Goal: Transaction & Acquisition: Purchase product/service

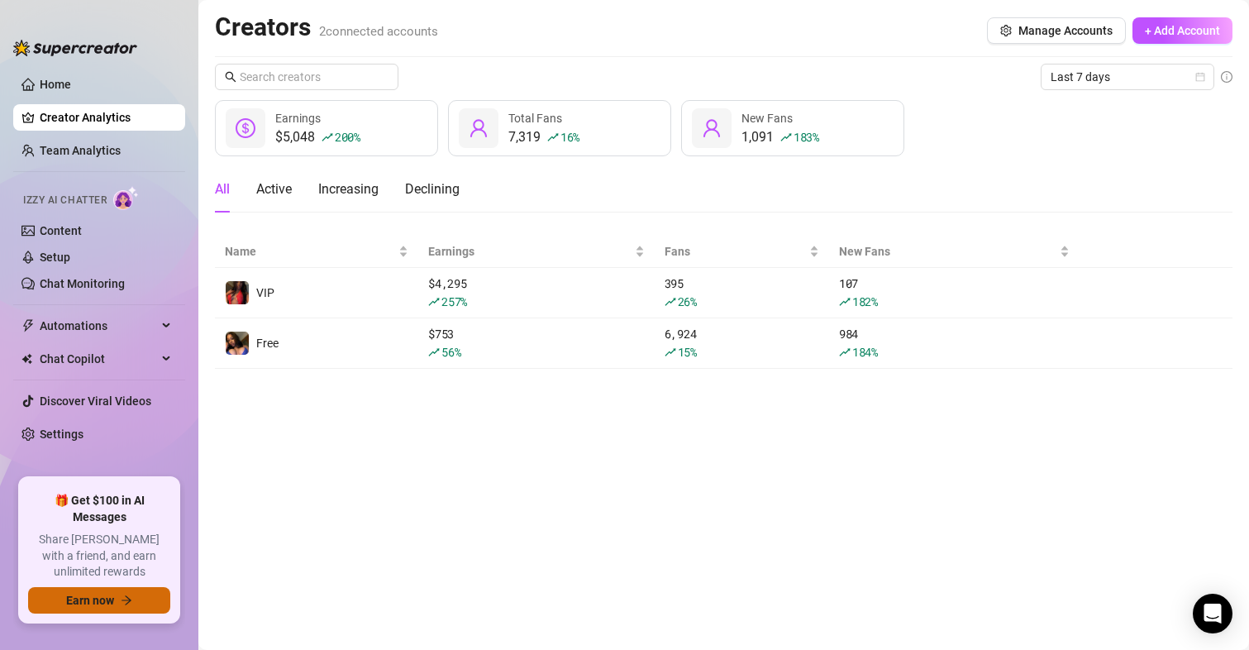
click at [93, 598] on span "Earn now" at bounding box center [90, 599] width 48 height 13
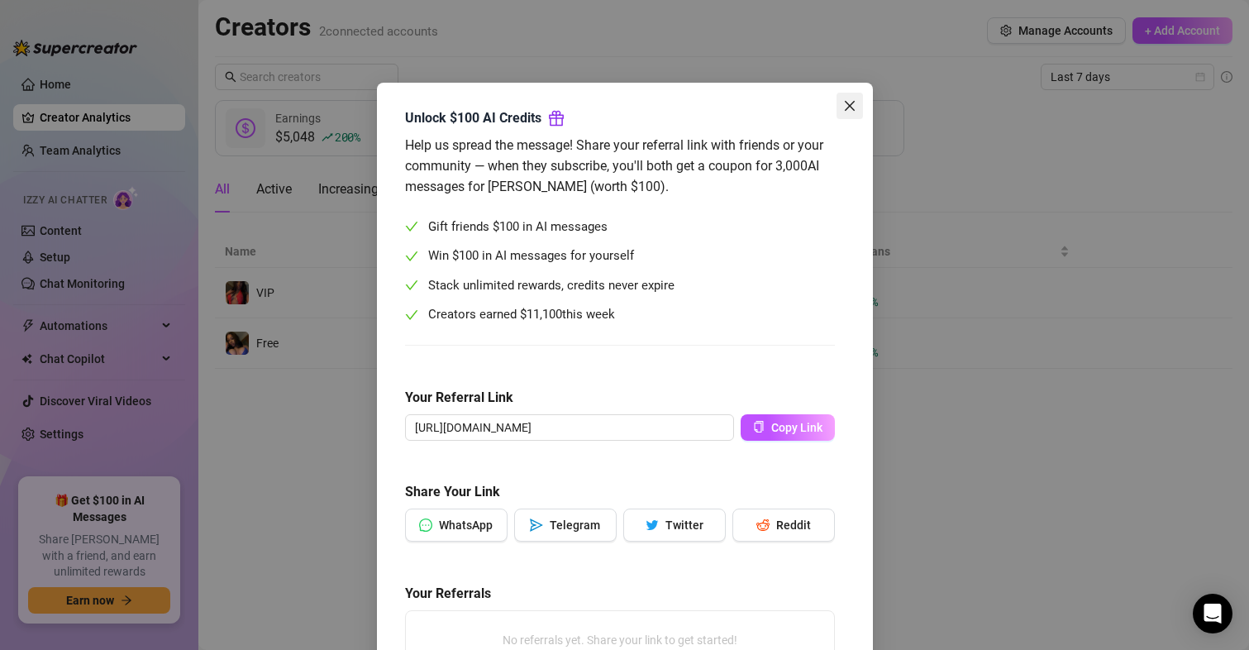
click at [849, 101] on span "Close" at bounding box center [849, 105] width 26 height 13
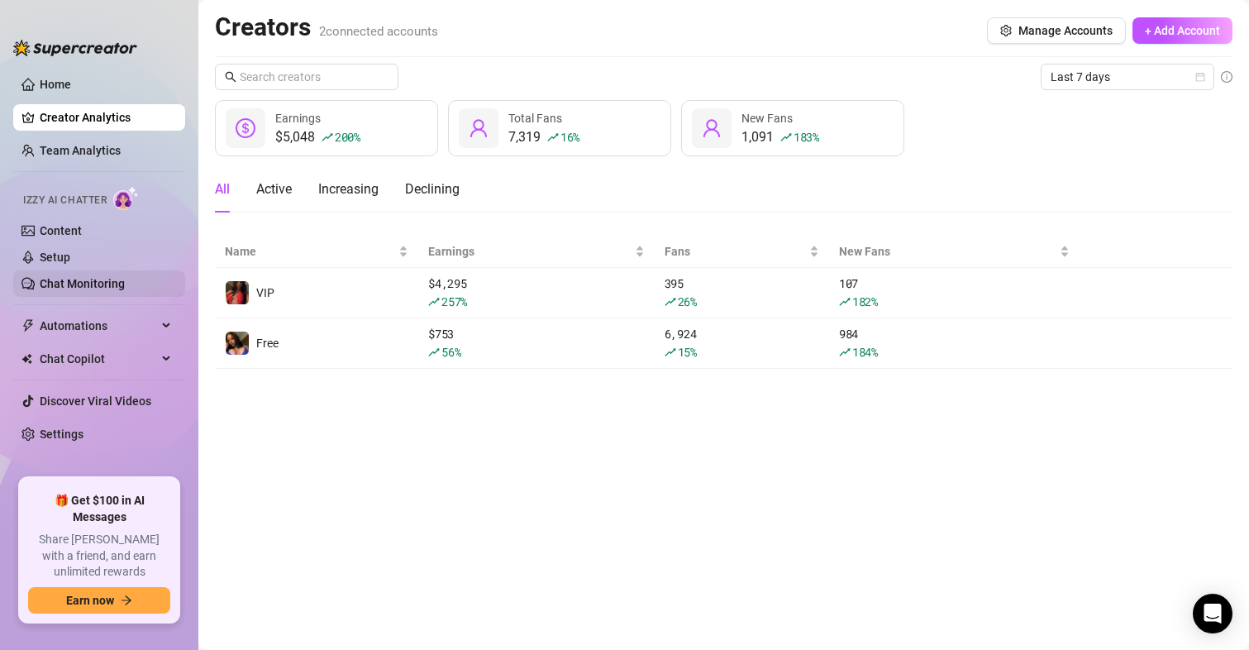
click at [74, 285] on link "Chat Monitoring" at bounding box center [82, 283] width 85 height 13
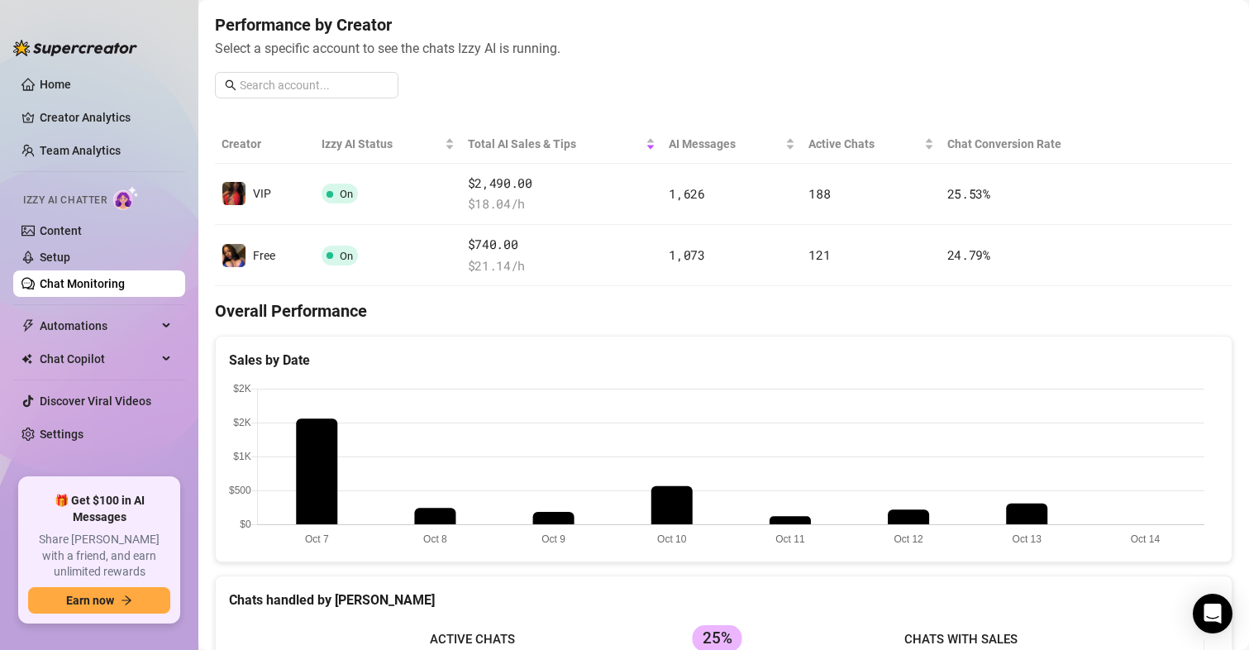
scroll to position [165, 0]
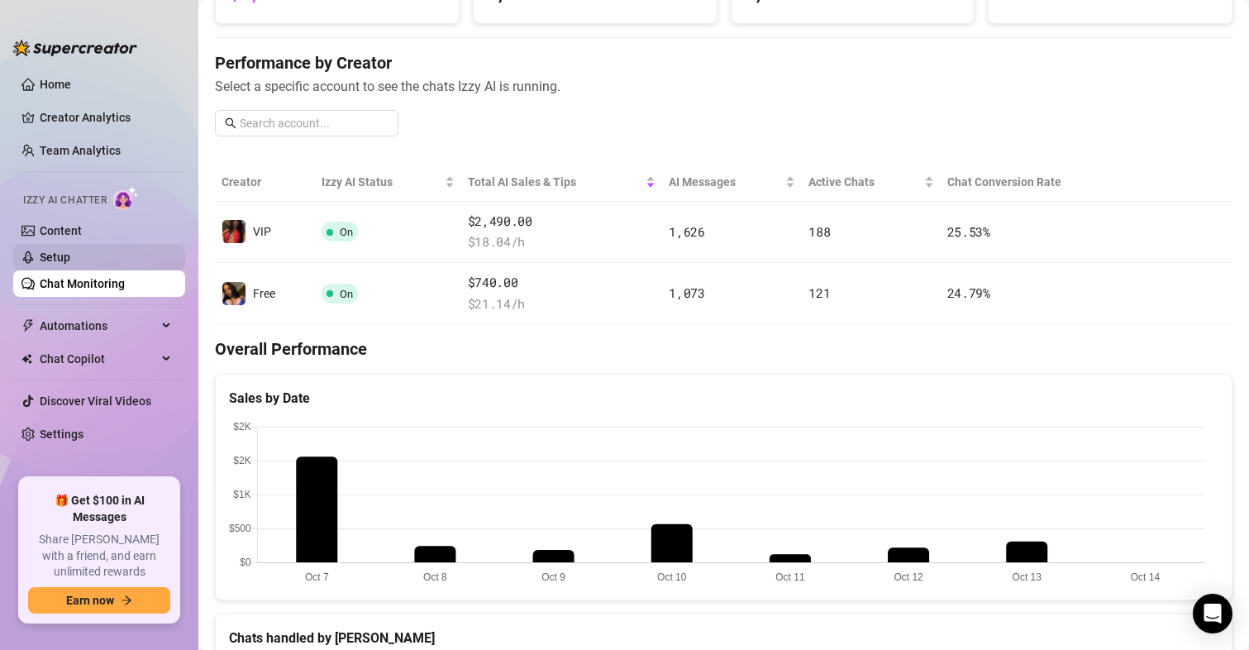
click at [40, 264] on link "Setup" at bounding box center [55, 256] width 31 height 13
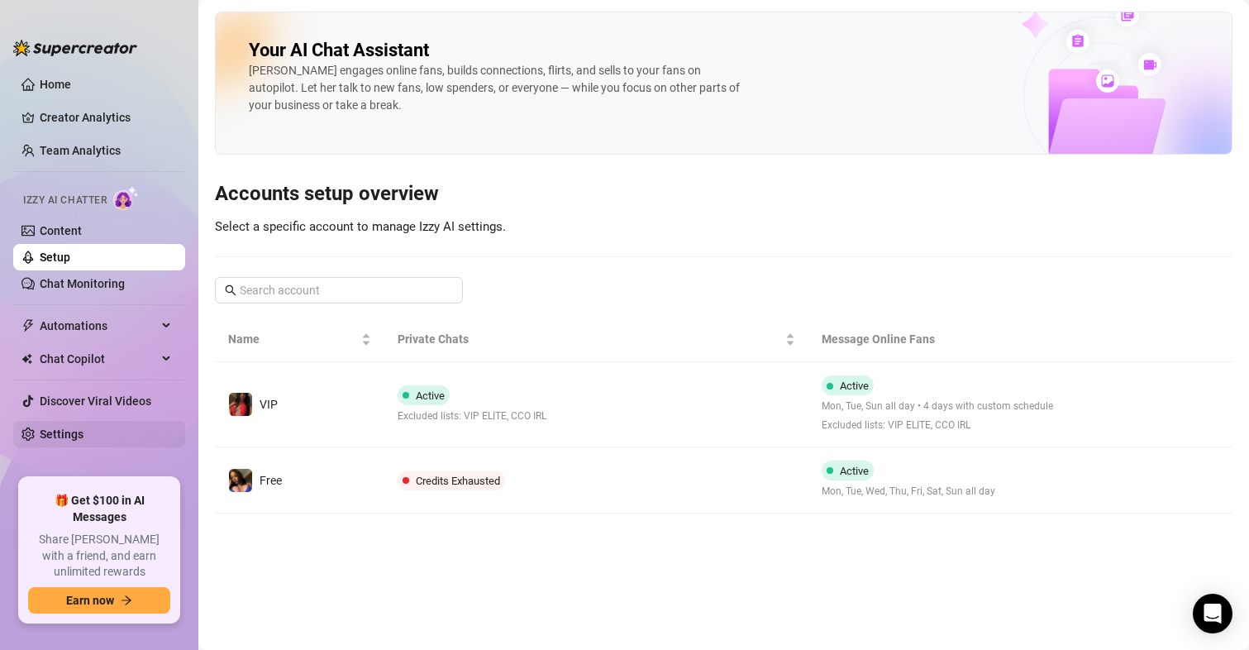
click at [46, 427] on link "Settings" at bounding box center [62, 433] width 44 height 13
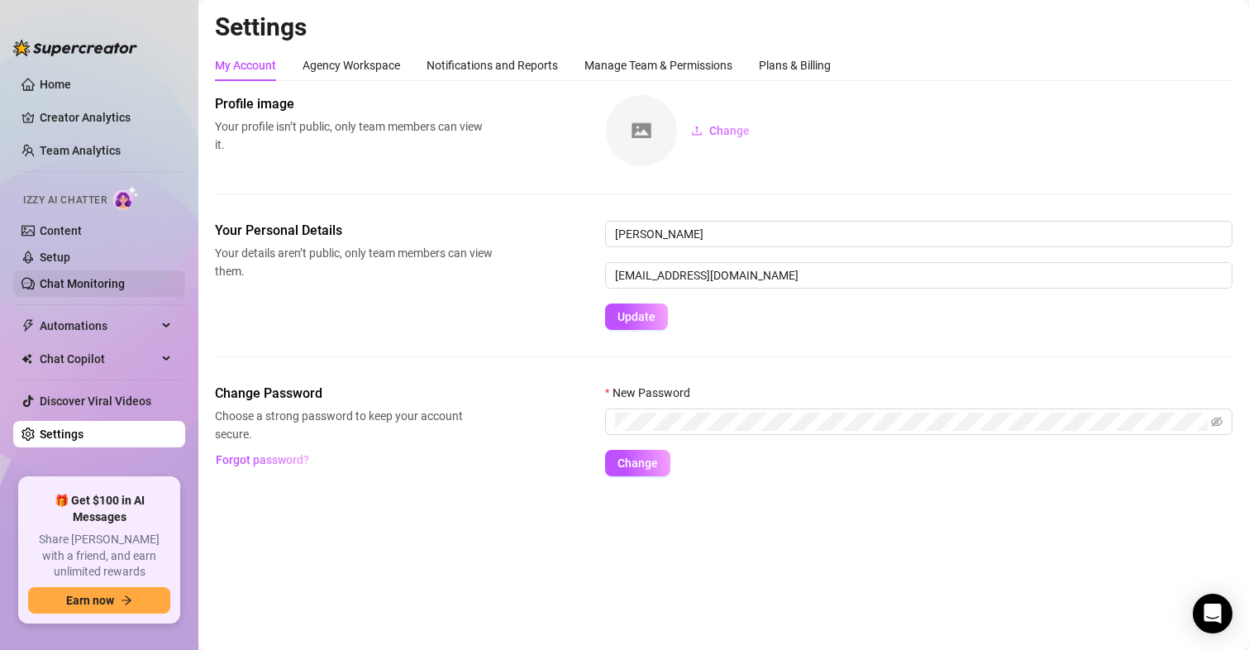
click at [91, 281] on link "Chat Monitoring" at bounding box center [82, 283] width 85 height 13
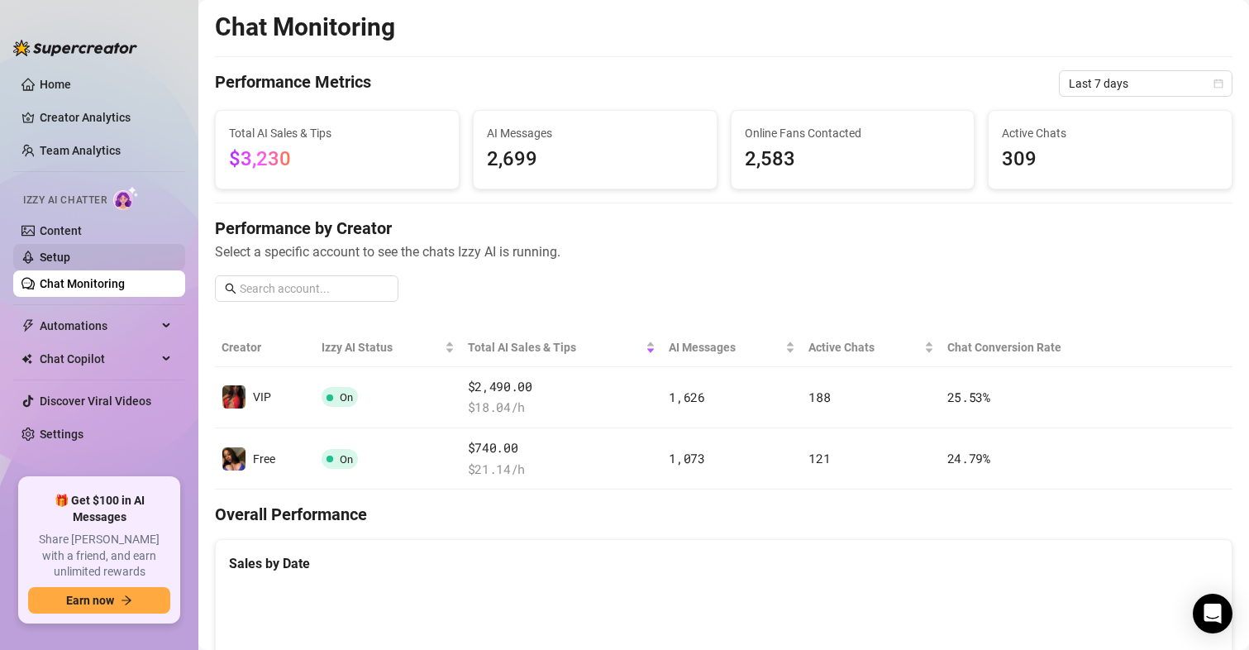
click at [70, 256] on link "Setup" at bounding box center [55, 256] width 31 height 13
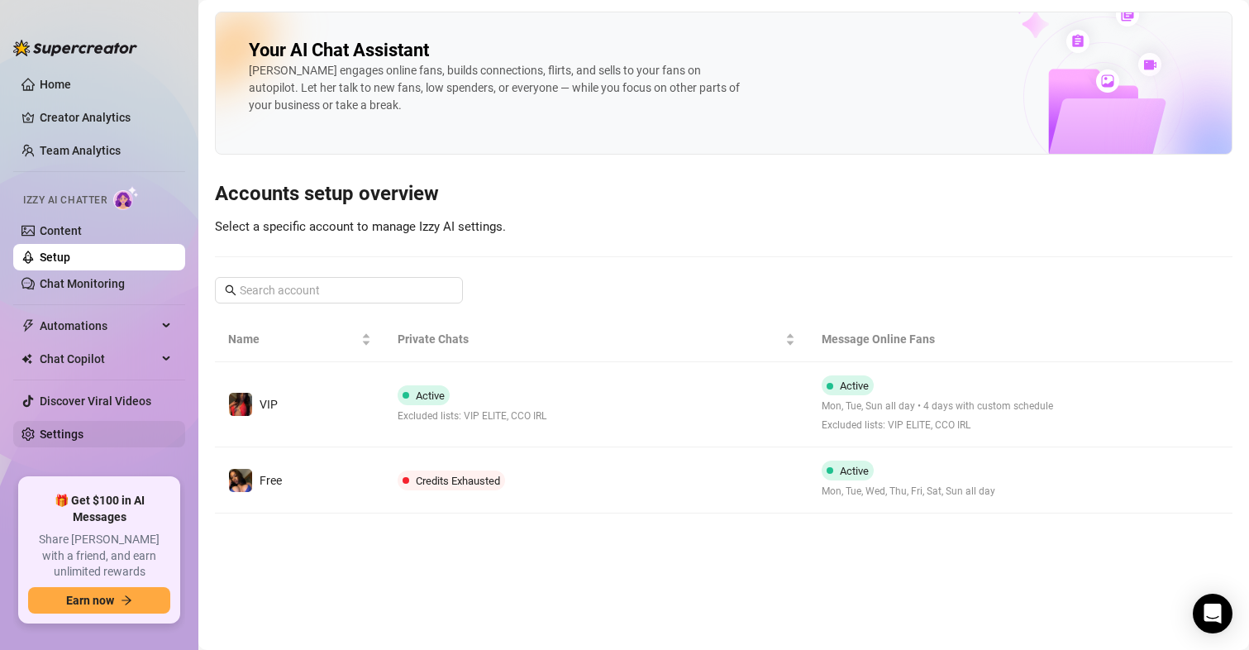
click at [73, 428] on link "Settings" at bounding box center [62, 433] width 44 height 13
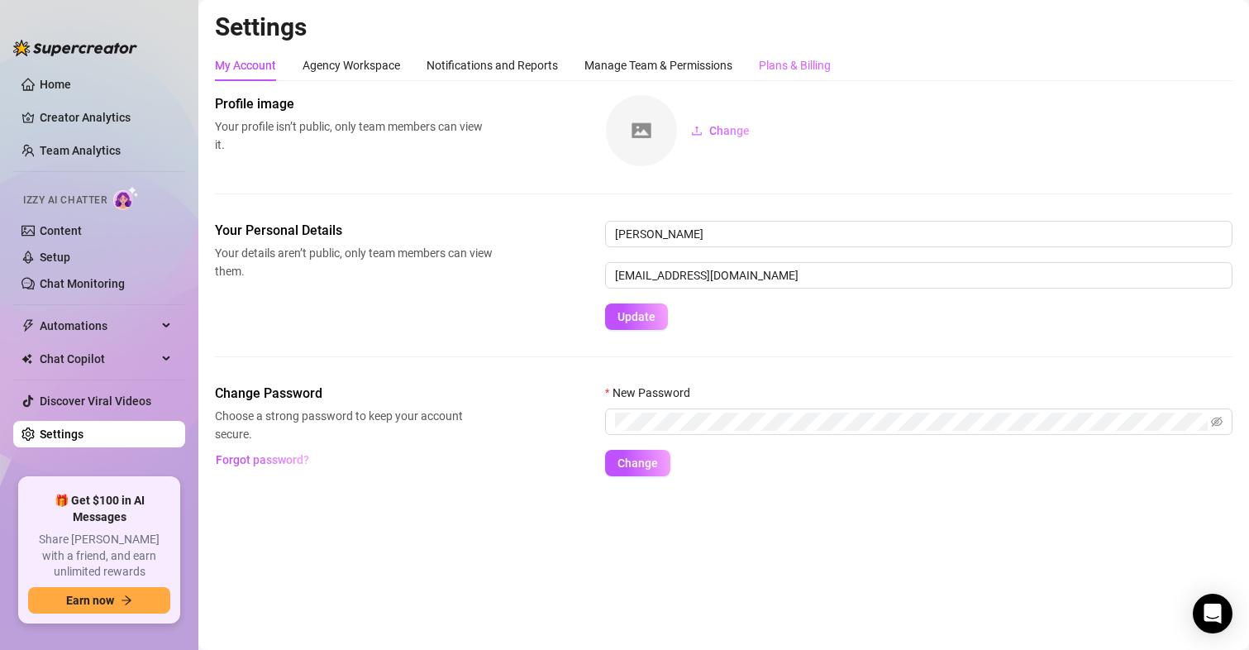
click at [805, 76] on div "Plans & Billing" at bounding box center [795, 65] width 72 height 31
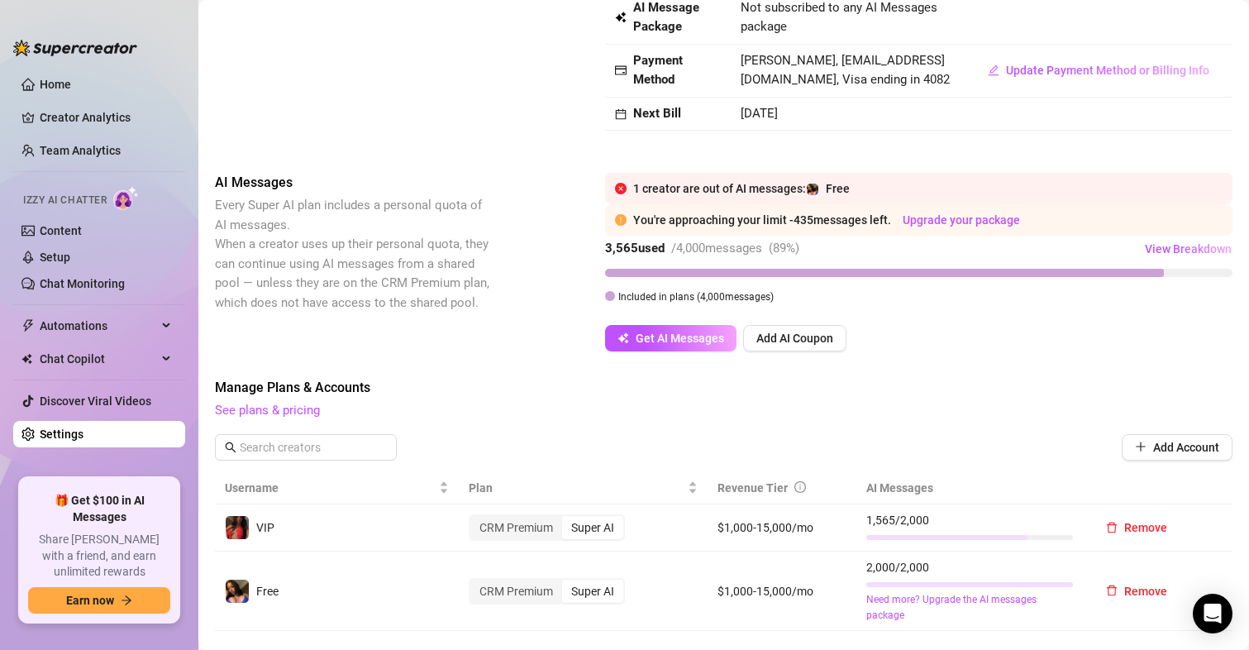
scroll to position [165, 0]
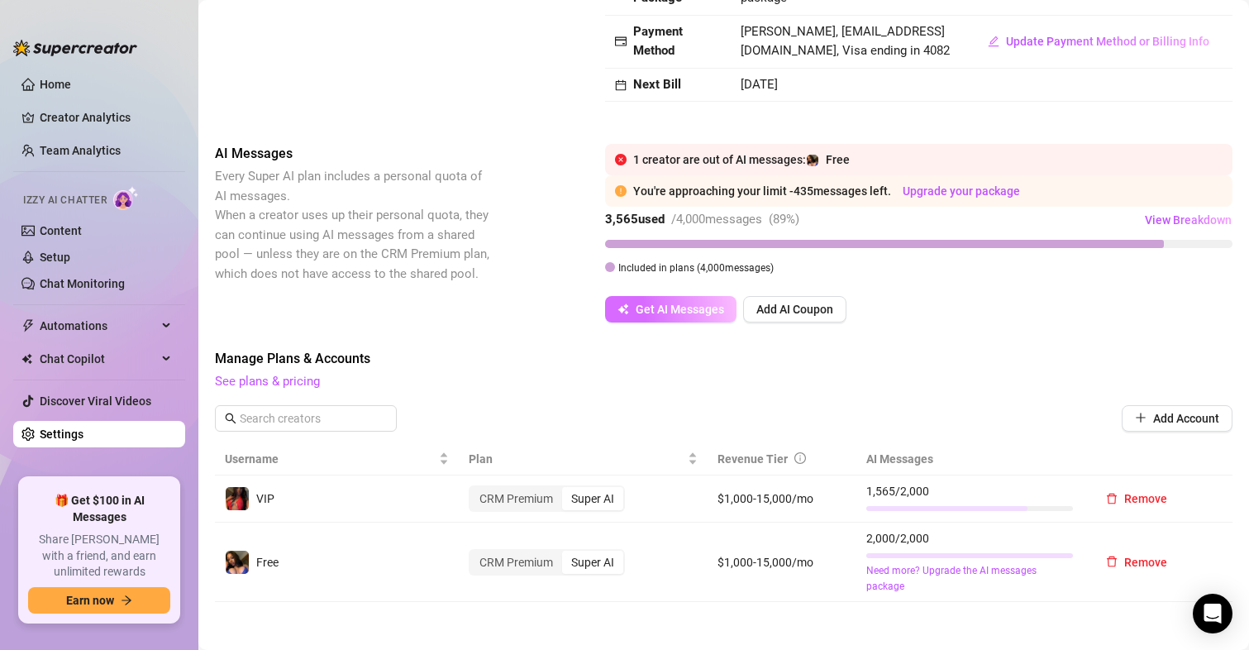
click at [706, 321] on button "Get AI Messages" at bounding box center [670, 309] width 131 height 26
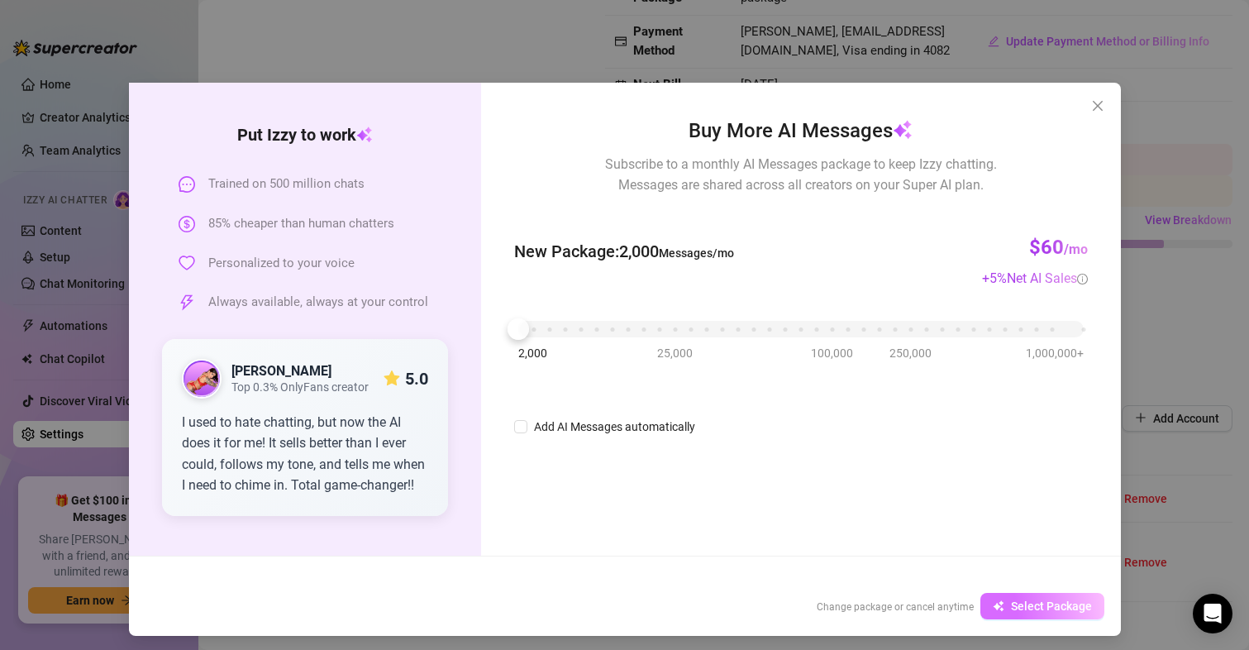
click at [1017, 600] on span "Select Package" at bounding box center [1051, 605] width 81 height 13
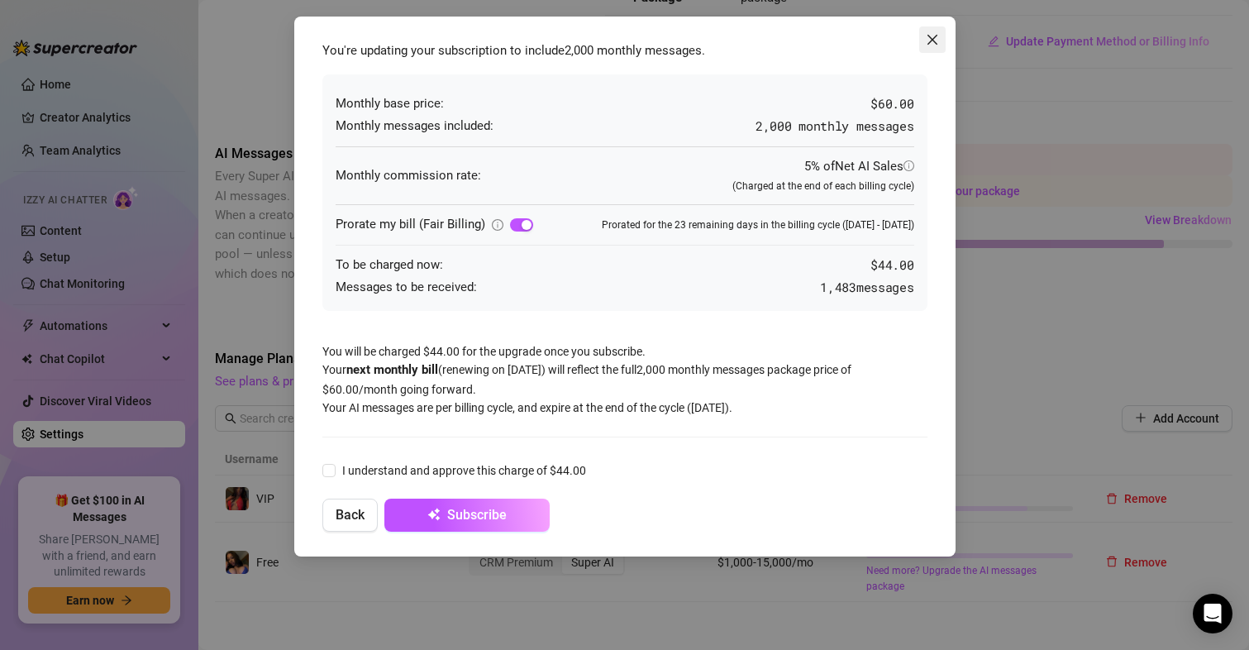
click at [940, 28] on button "Close" at bounding box center [932, 39] width 26 height 26
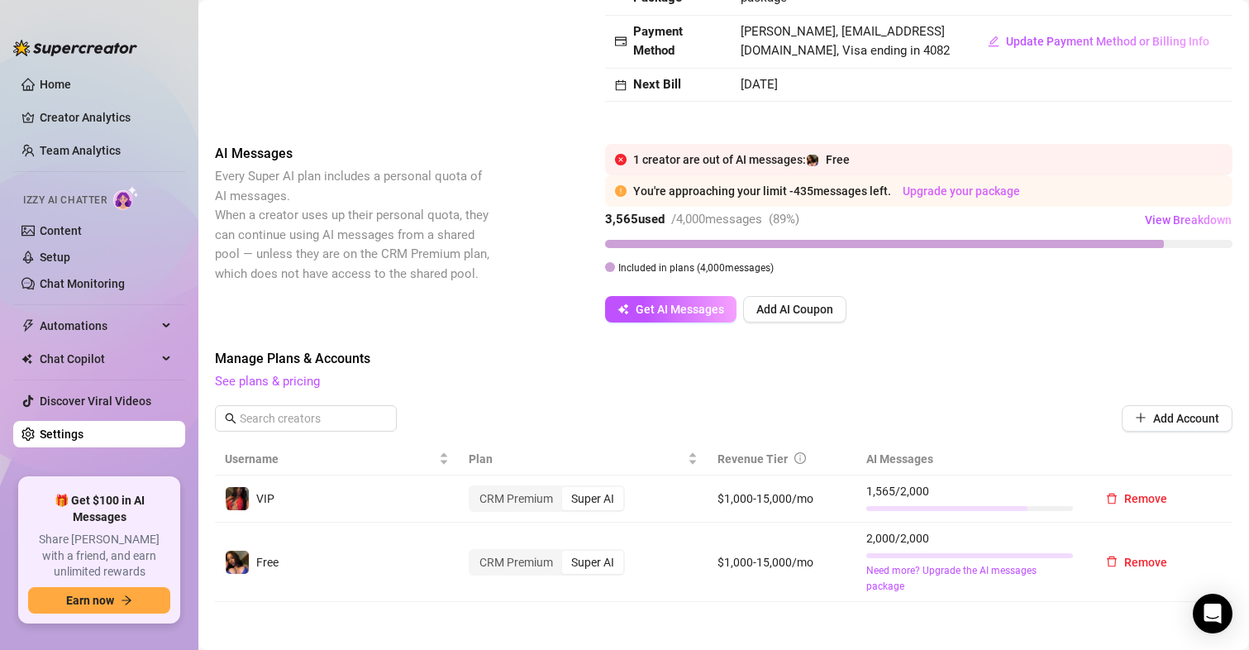
click at [1000, 196] on link "Upgrade your package" at bounding box center [960, 190] width 117 height 13
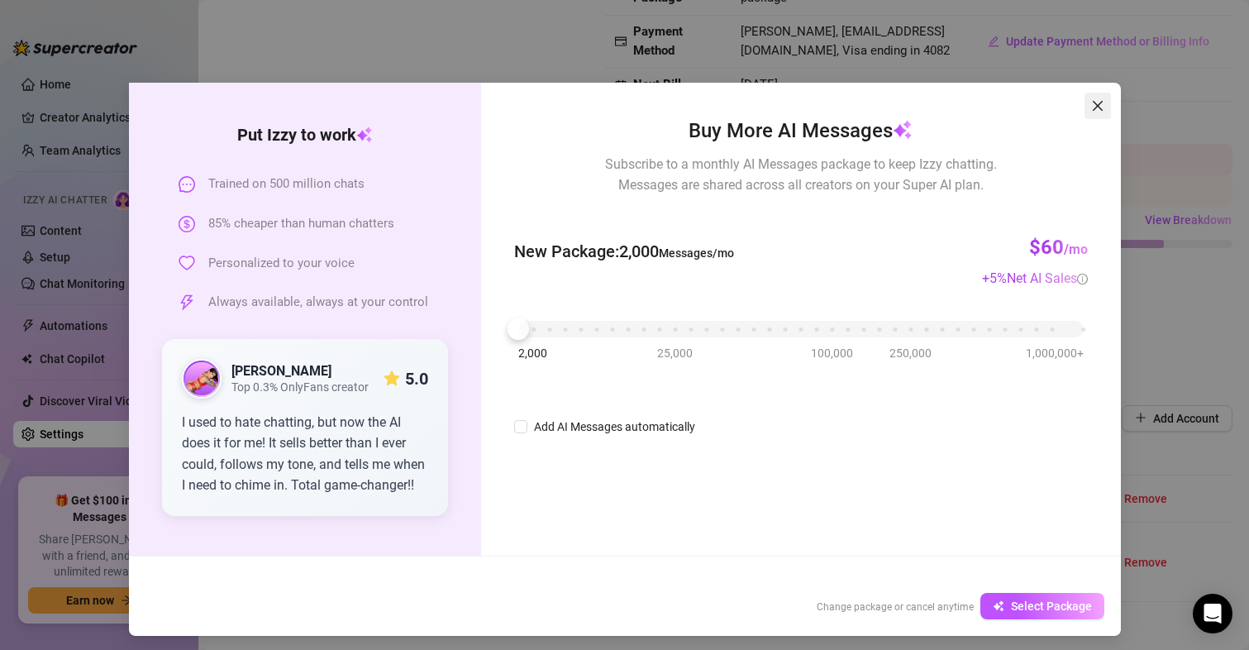
click at [1092, 103] on icon "close" at bounding box center [1097, 106] width 10 height 10
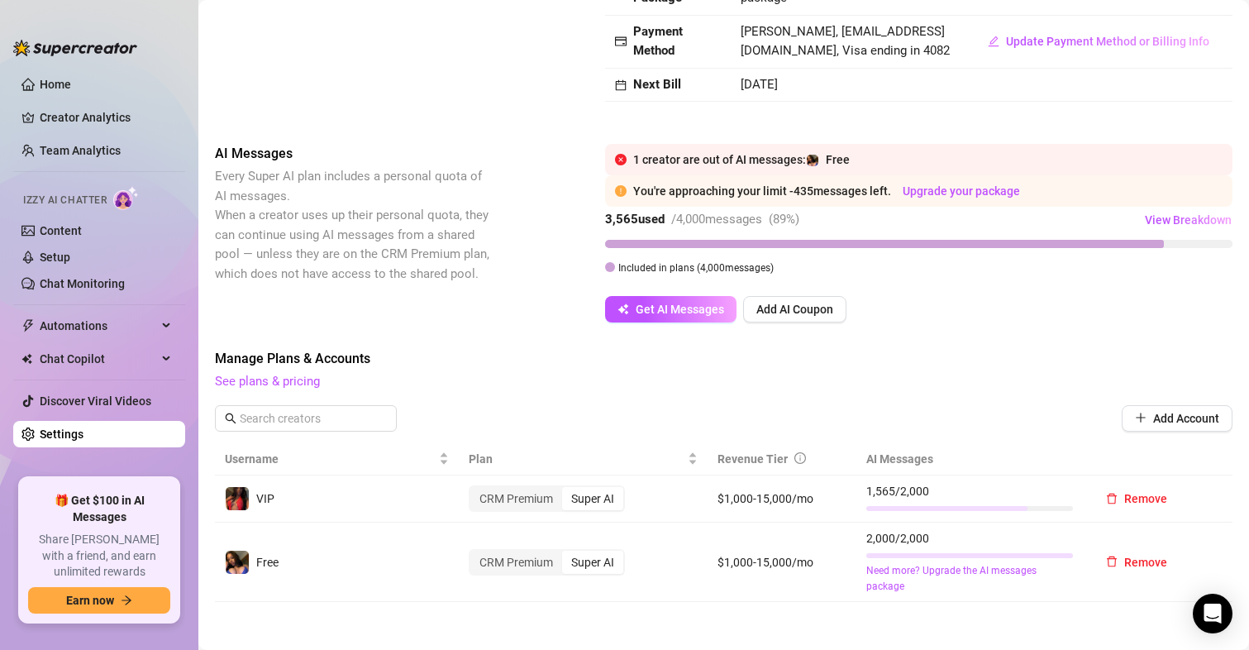
click at [859, 157] on div "1 creator are out of AI messages: Free" at bounding box center [927, 159] width 589 height 18
click at [825, 169] on div "Free" at bounding box center [828, 159] width 44 height 18
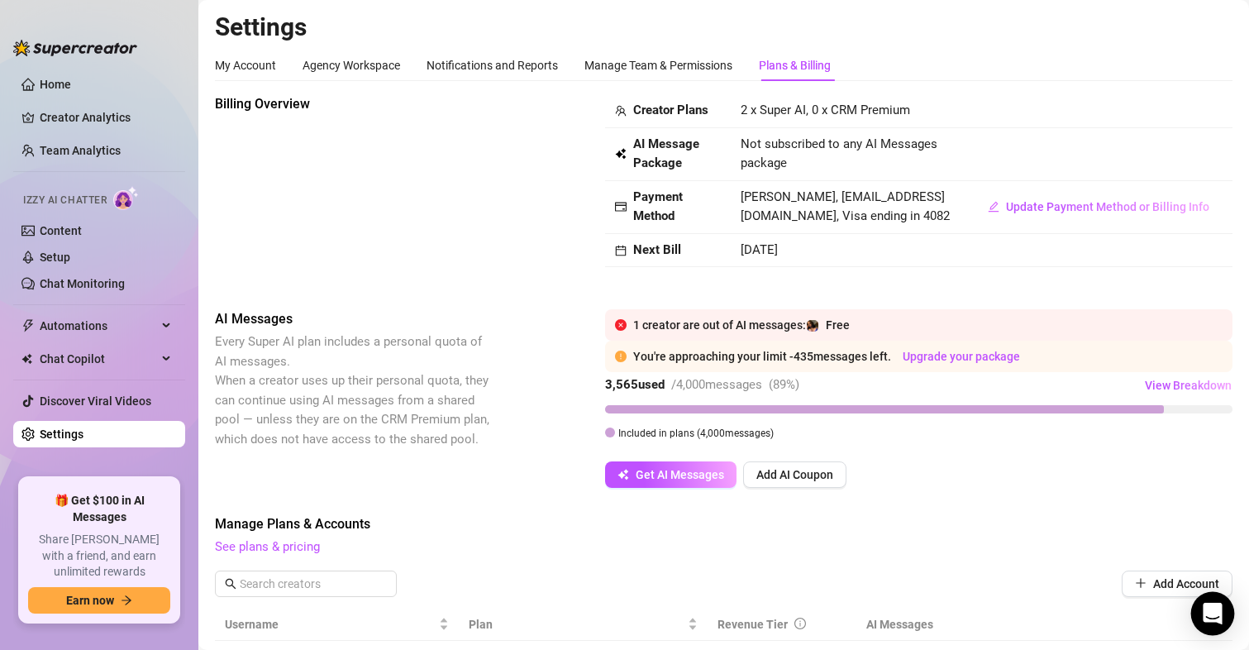
click at [1217, 618] on icon "Open Intercom Messenger" at bounding box center [1211, 612] width 19 height 21
click at [769, 334] on div "1 creator are out of AI messages: Free" at bounding box center [927, 325] width 589 height 18
click at [842, 331] on span "Free" at bounding box center [838, 324] width 24 height 13
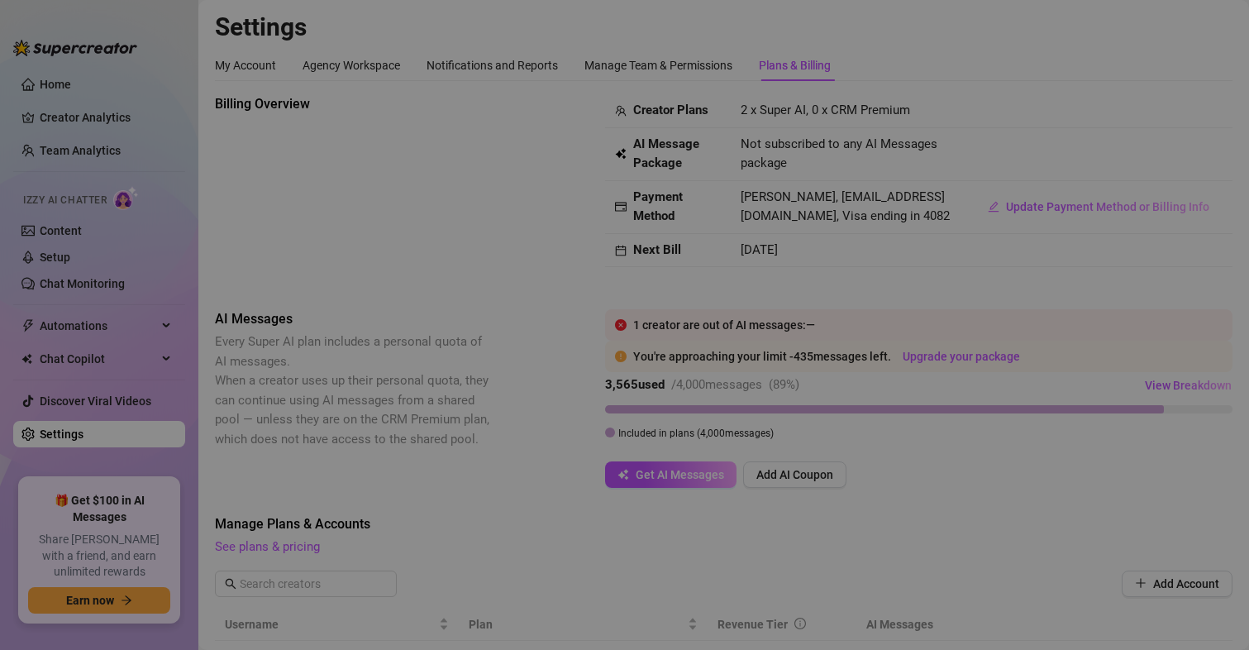
scroll to position [496, 0]
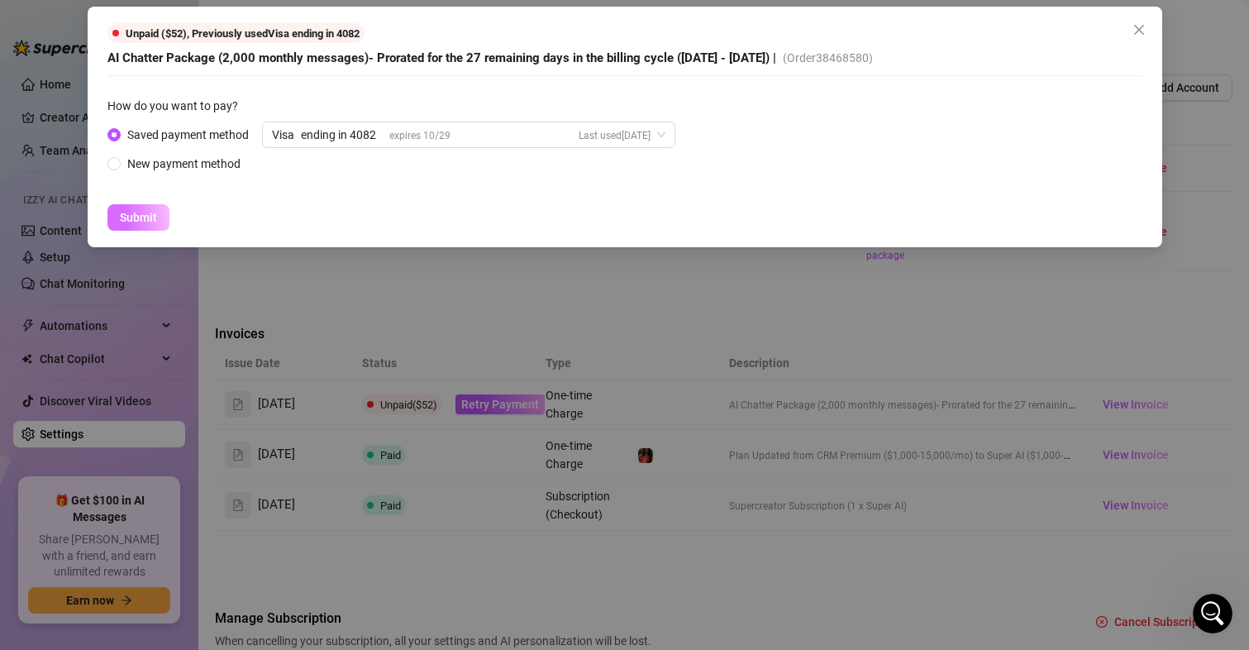
click at [121, 220] on span "Submit" at bounding box center [138, 217] width 37 height 13
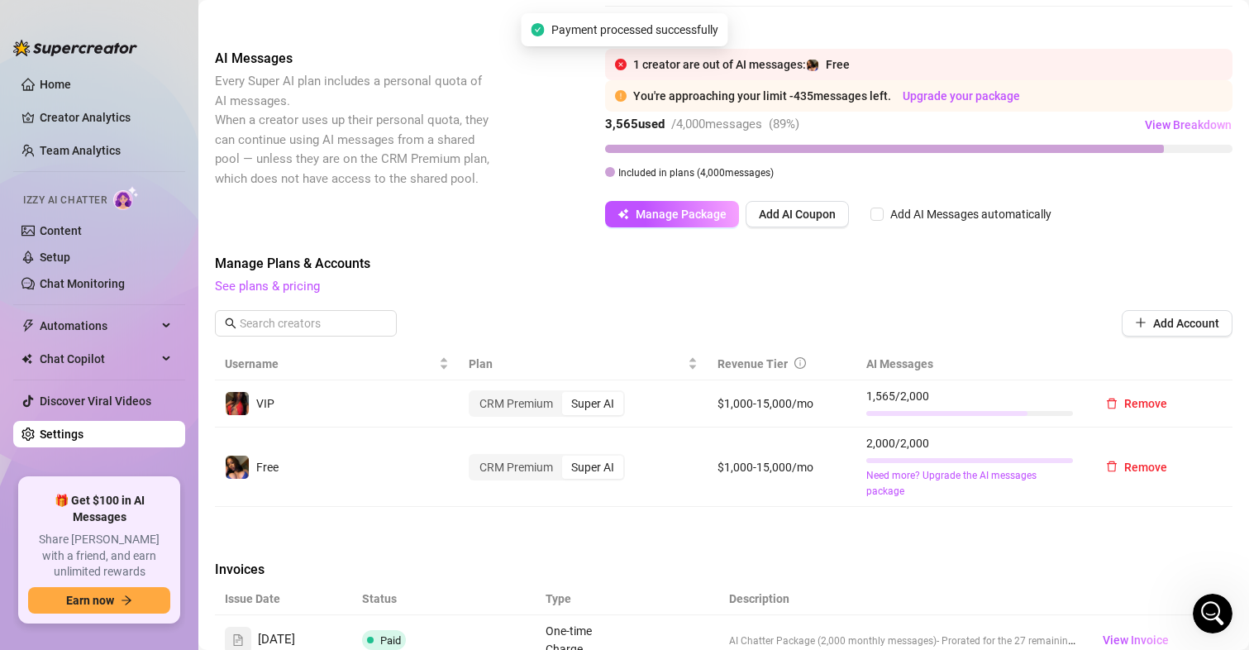
scroll to position [165, 0]
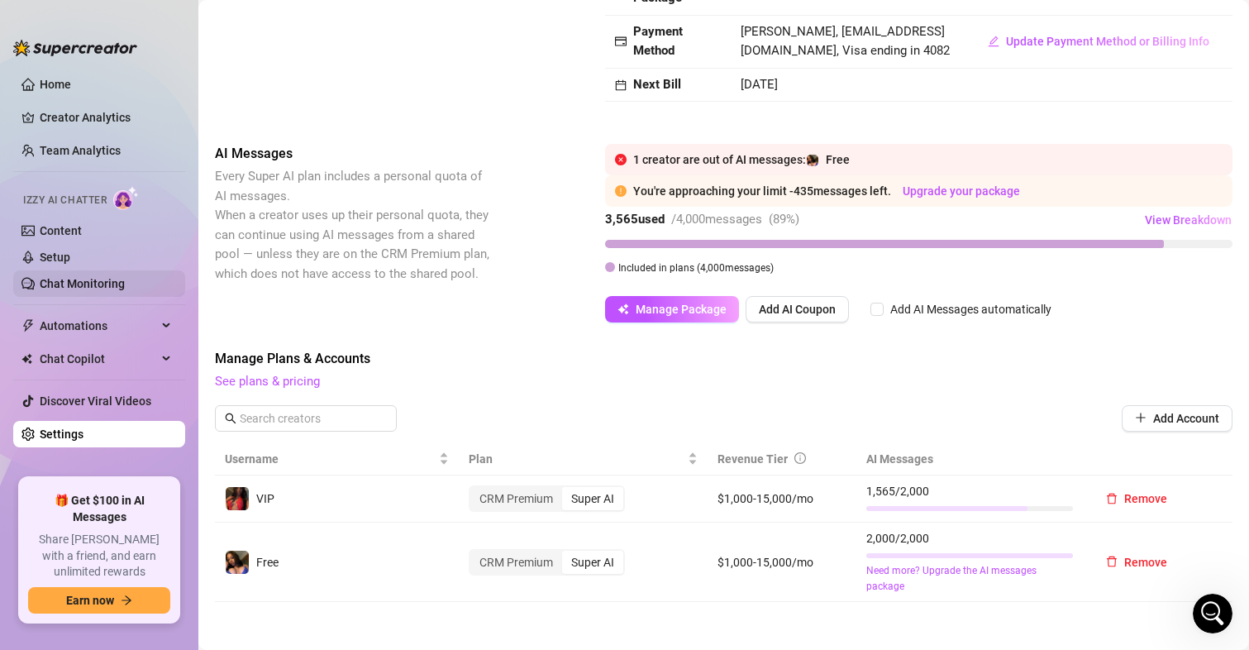
click at [70, 290] on link "Chat Monitoring" at bounding box center [82, 283] width 85 height 13
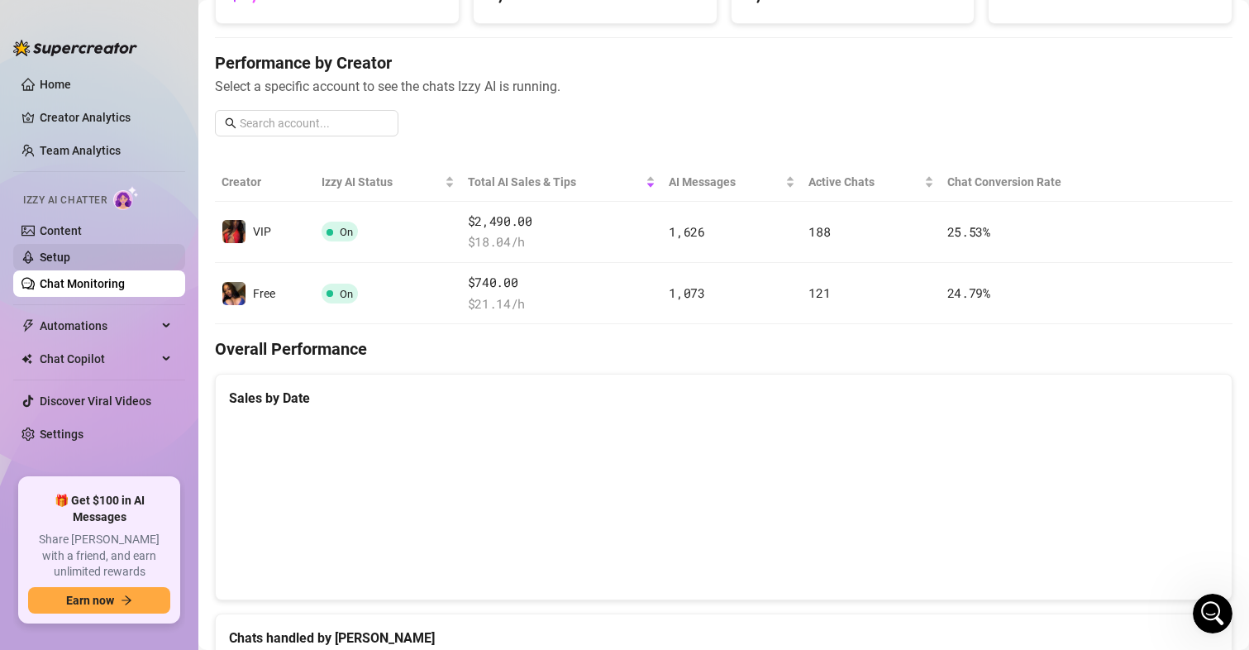
click at [70, 255] on link "Setup" at bounding box center [55, 256] width 31 height 13
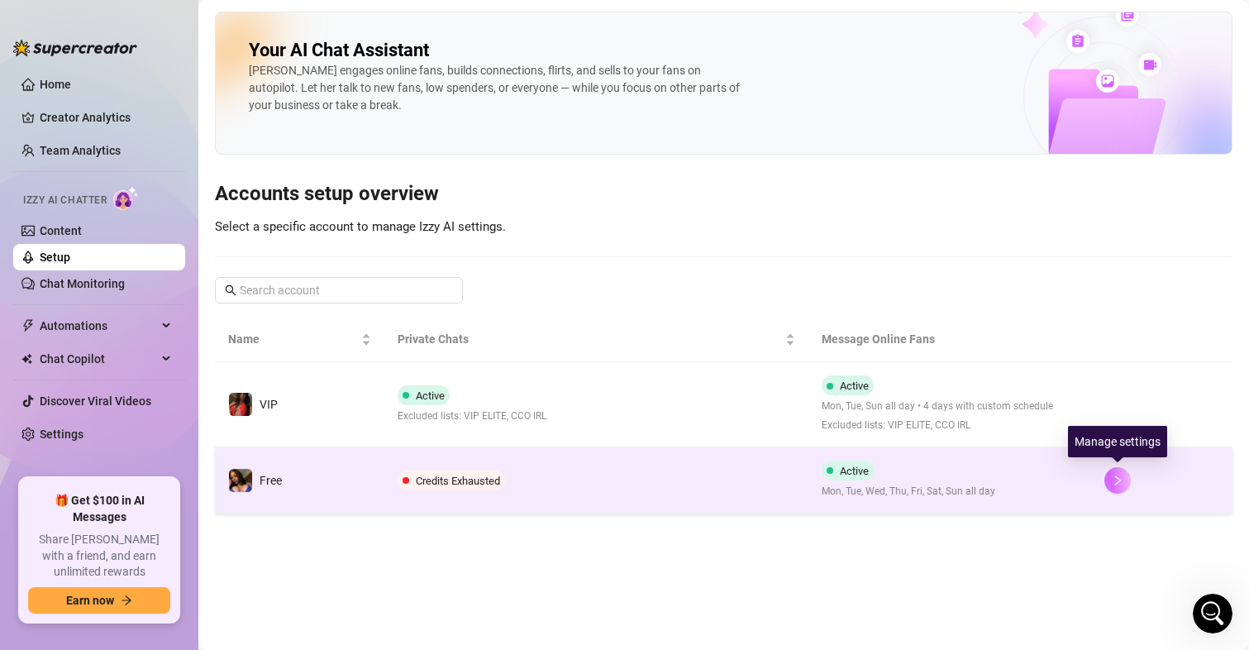
click at [1123, 484] on icon "right" at bounding box center [1118, 480] width 12 height 12
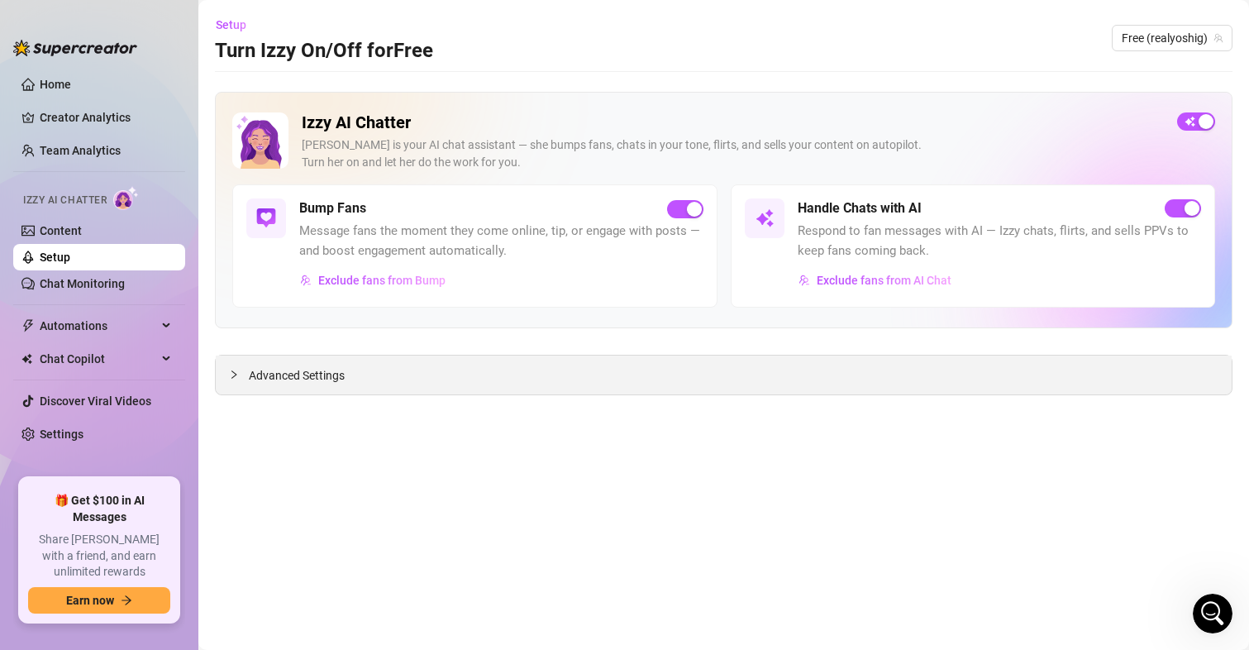
click at [280, 376] on span "Advanced Settings" at bounding box center [297, 375] width 96 height 18
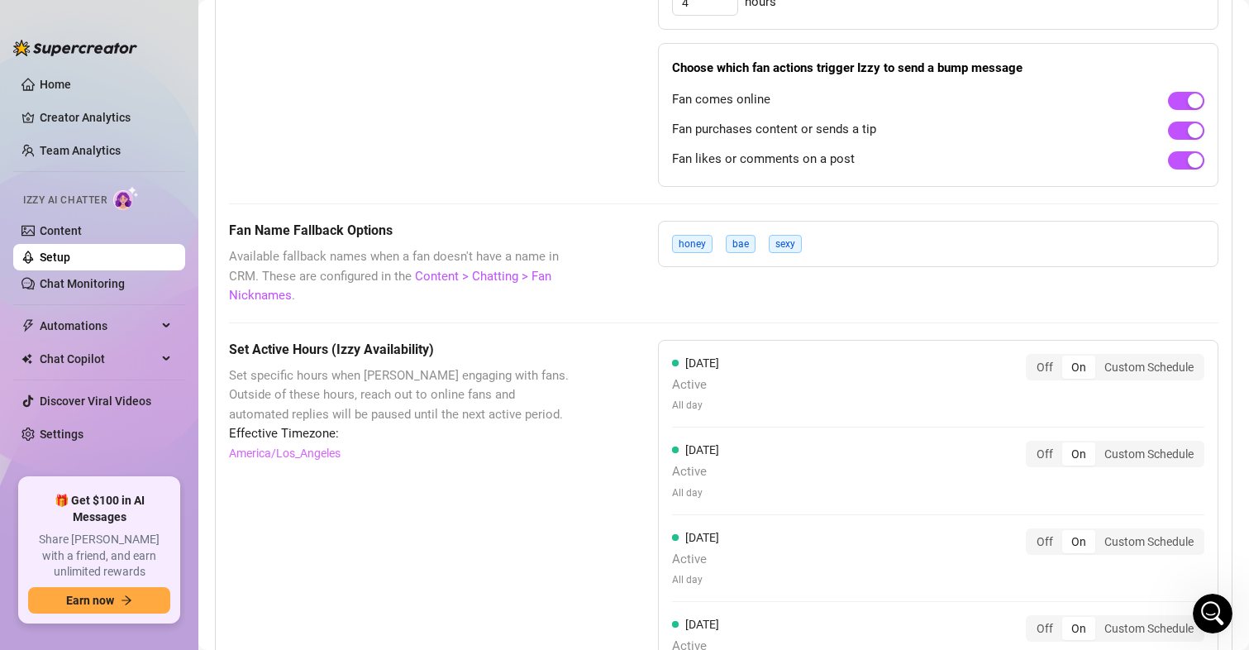
scroll to position [676, 0]
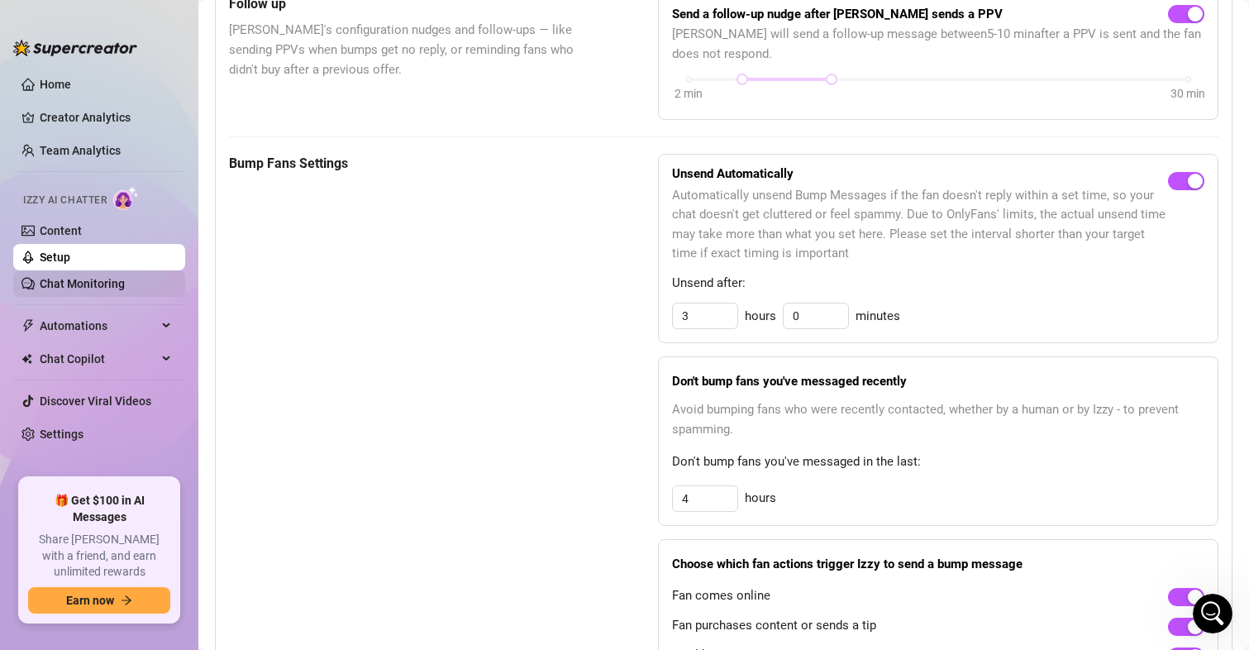
click at [66, 279] on link "Chat Monitoring" at bounding box center [82, 283] width 85 height 13
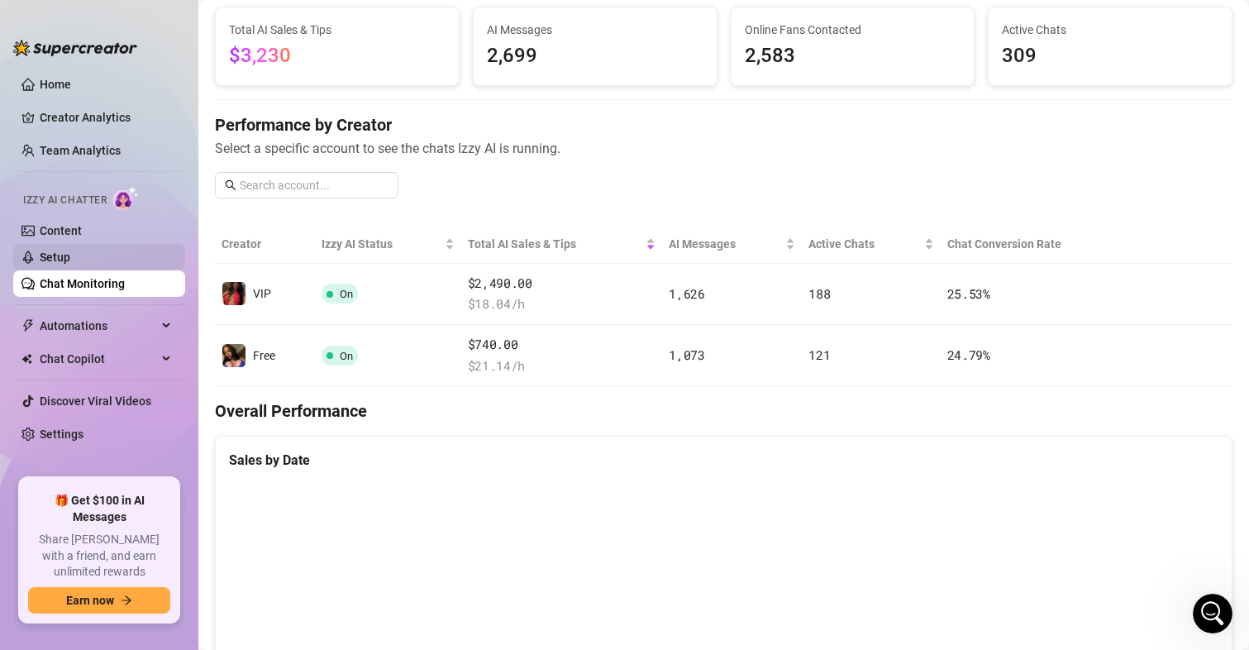
scroll to position [98, 0]
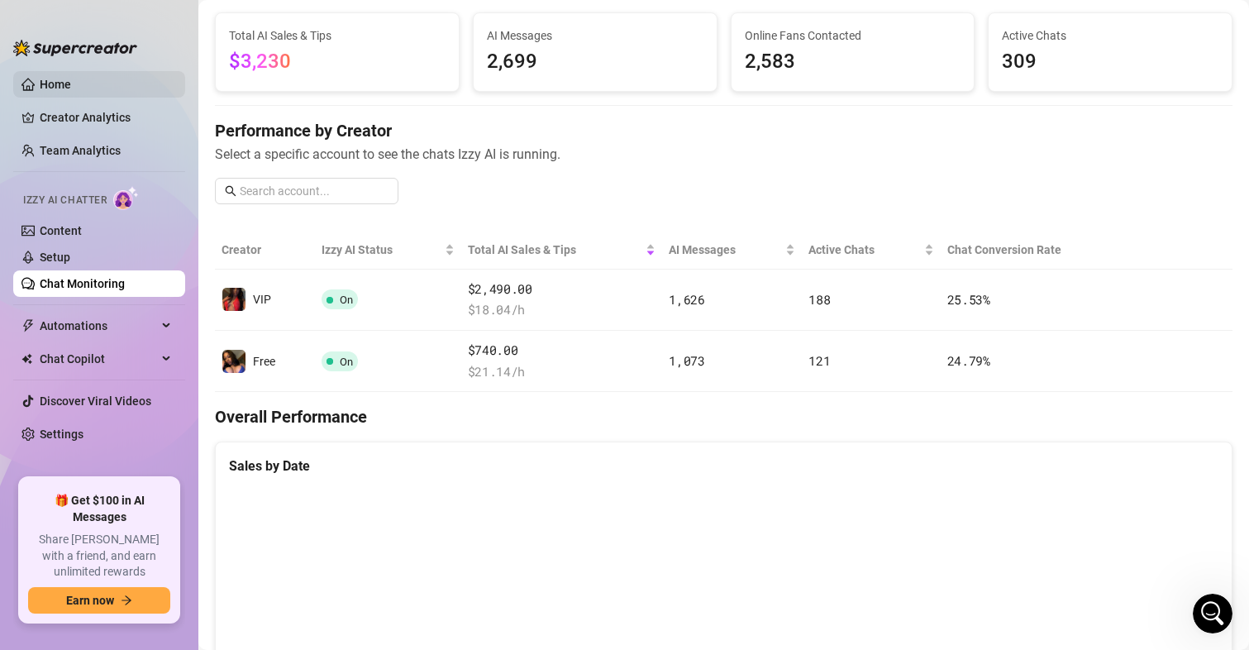
click at [71, 78] on link "Home" at bounding box center [55, 84] width 31 height 13
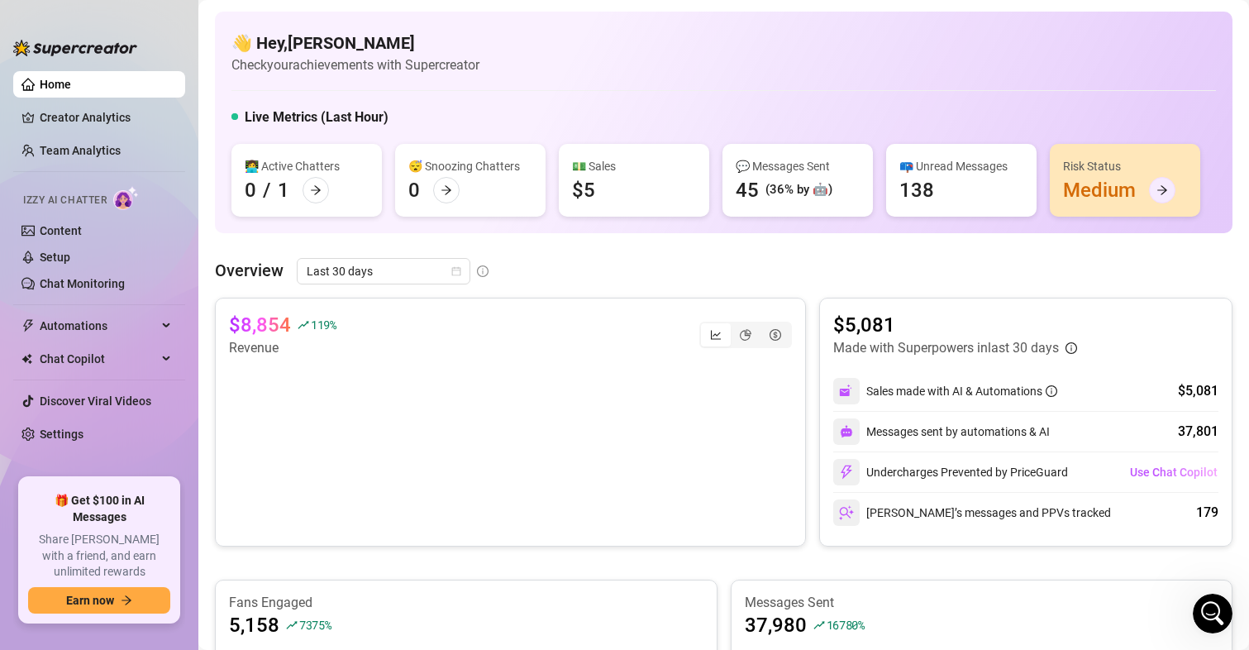
click at [1145, 194] on div "Risk Status Medium" at bounding box center [1125, 180] width 150 height 73
click at [1162, 197] on div at bounding box center [1162, 190] width 26 height 26
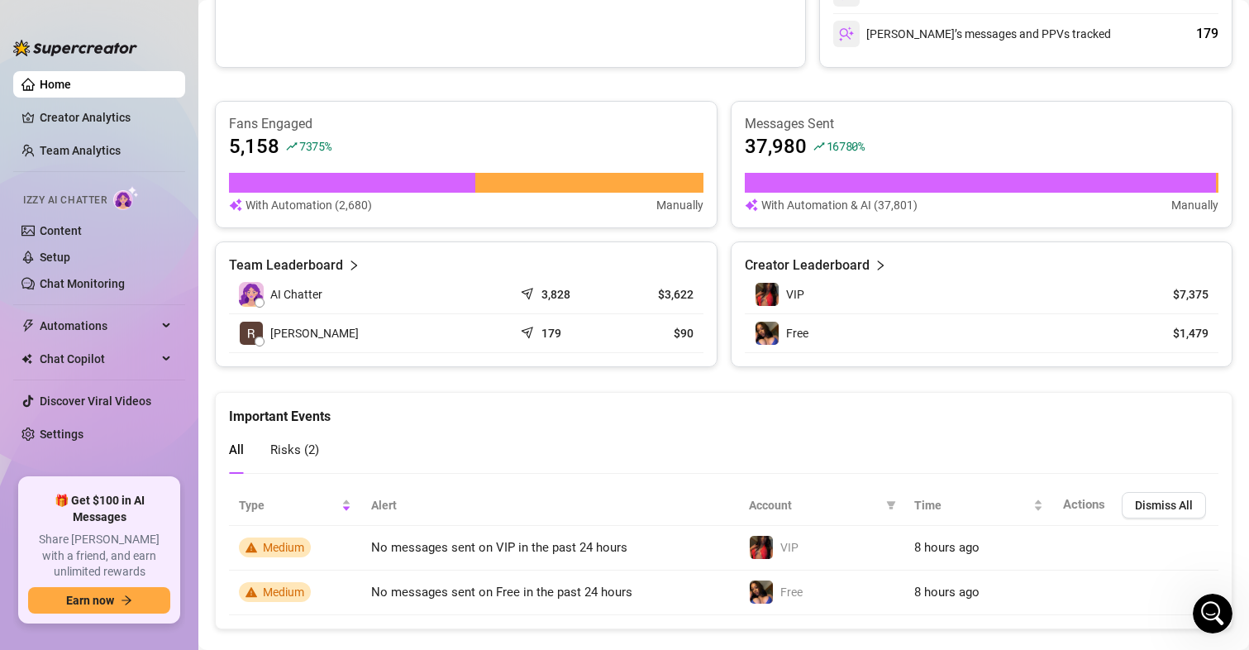
scroll to position [507, 0]
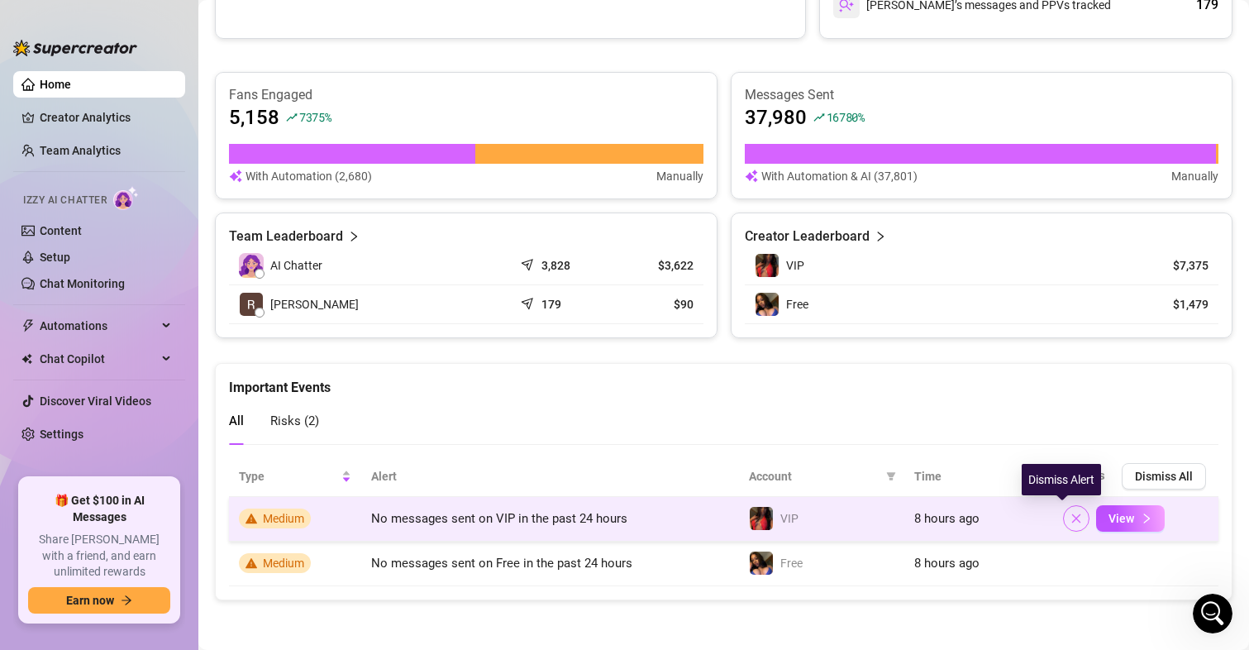
click at [1070, 525] on span "button" at bounding box center [1076, 518] width 12 height 13
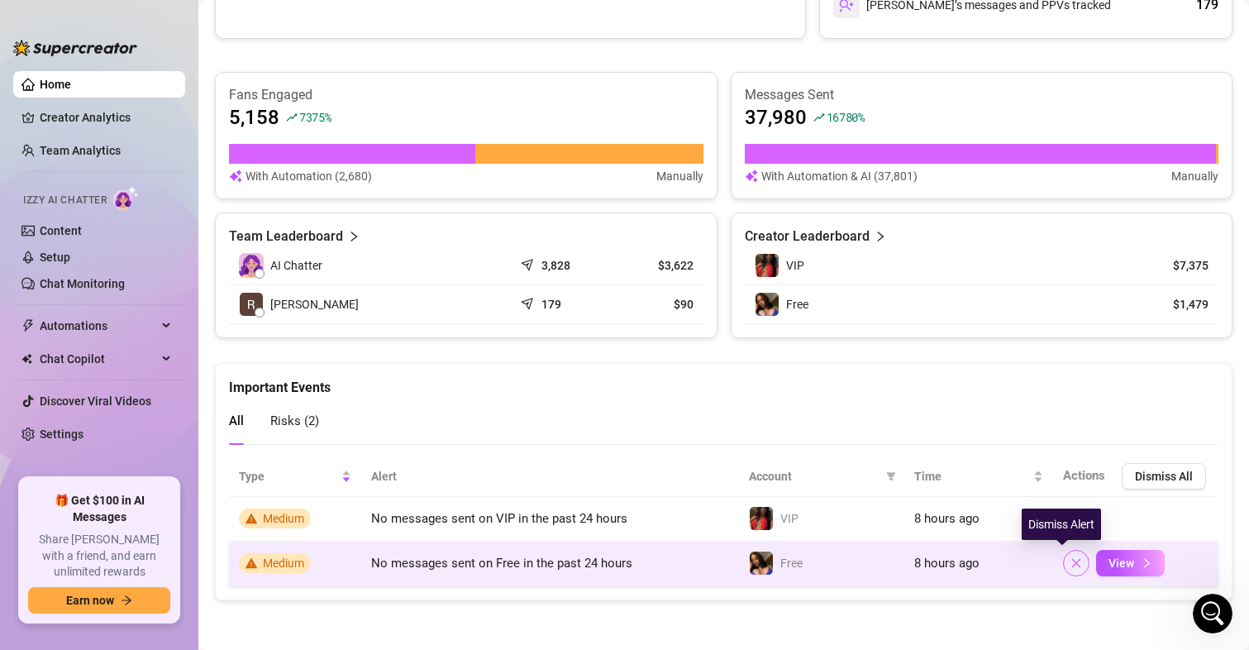
click at [1070, 569] on span "button" at bounding box center [1076, 562] width 12 height 13
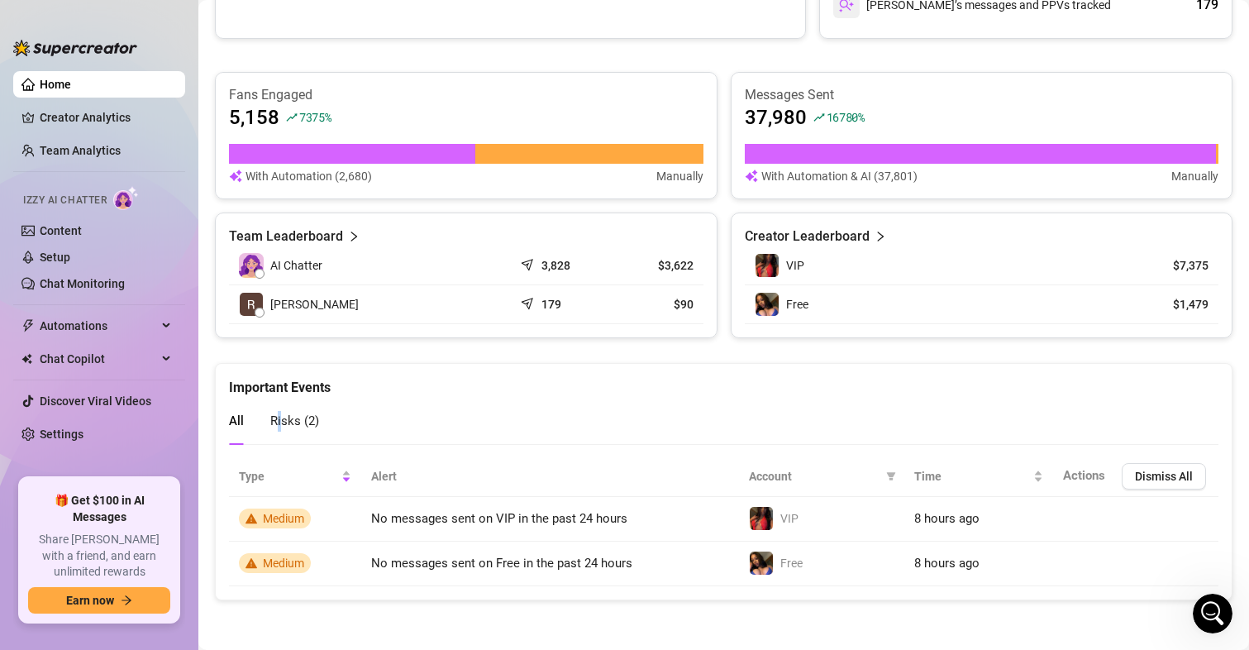
click at [283, 426] on span "Risks ( 2 )" at bounding box center [294, 420] width 49 height 15
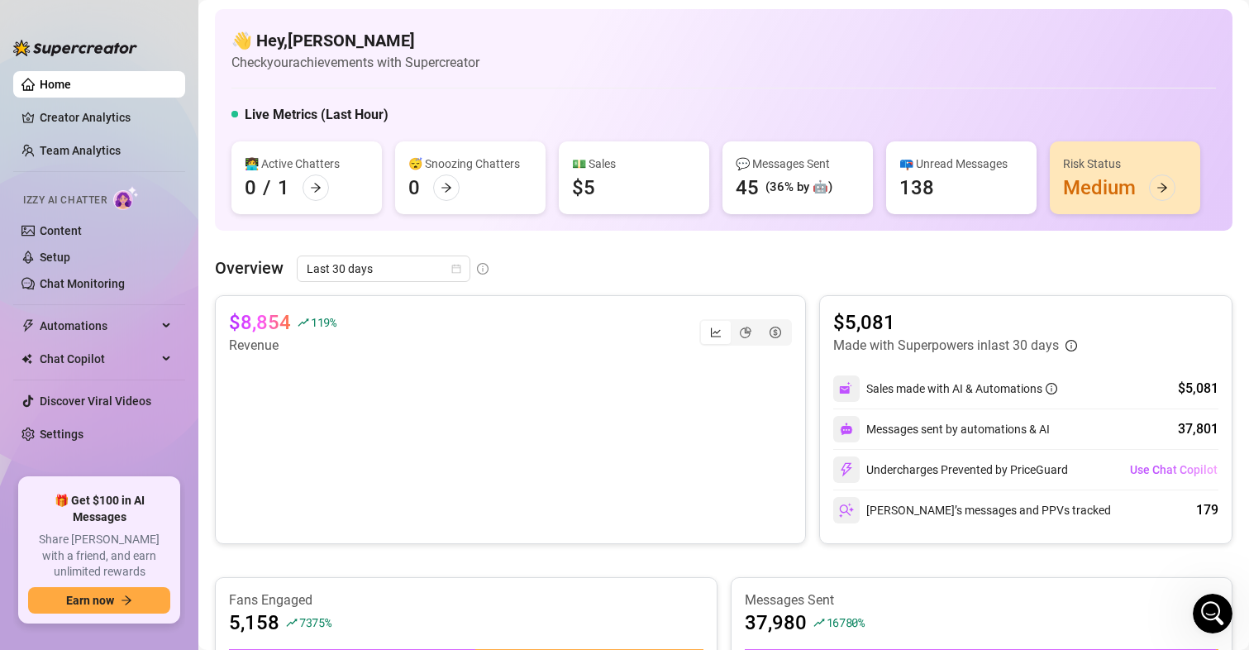
scroll to position [0, 0]
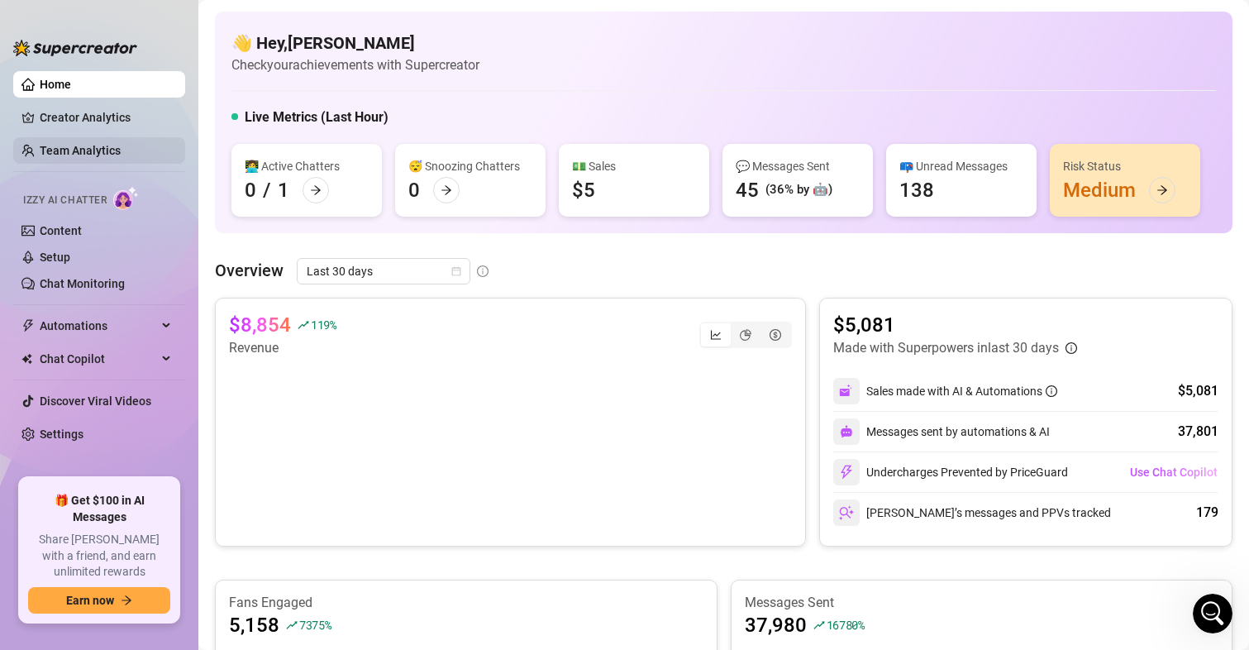
click at [56, 145] on link "Team Analytics" at bounding box center [80, 150] width 81 height 13
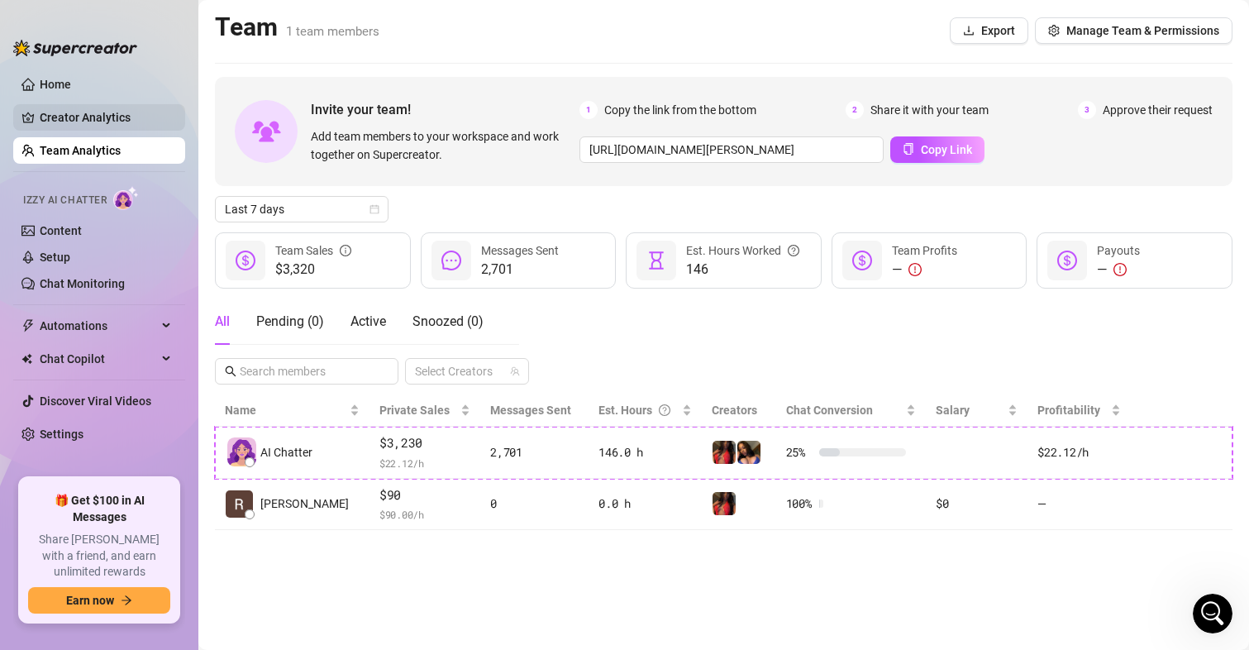
click at [92, 118] on link "Creator Analytics" at bounding box center [106, 117] width 132 height 26
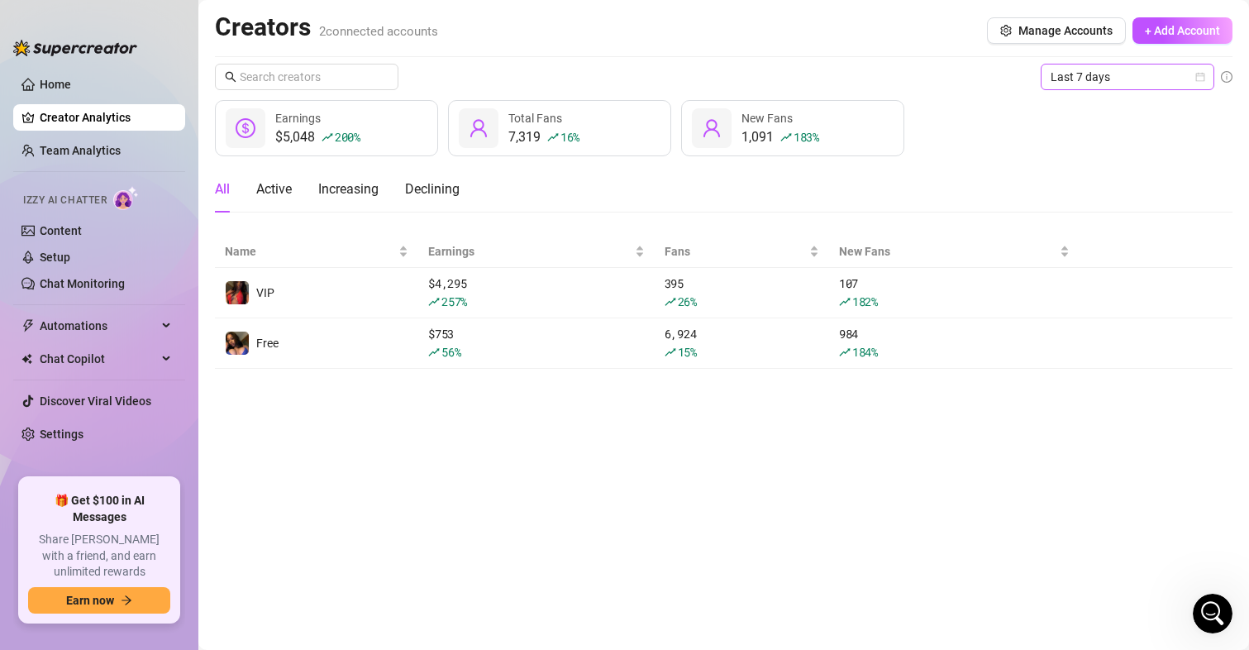
click at [1074, 82] on span "Last 7 days" at bounding box center [1127, 76] width 154 height 25
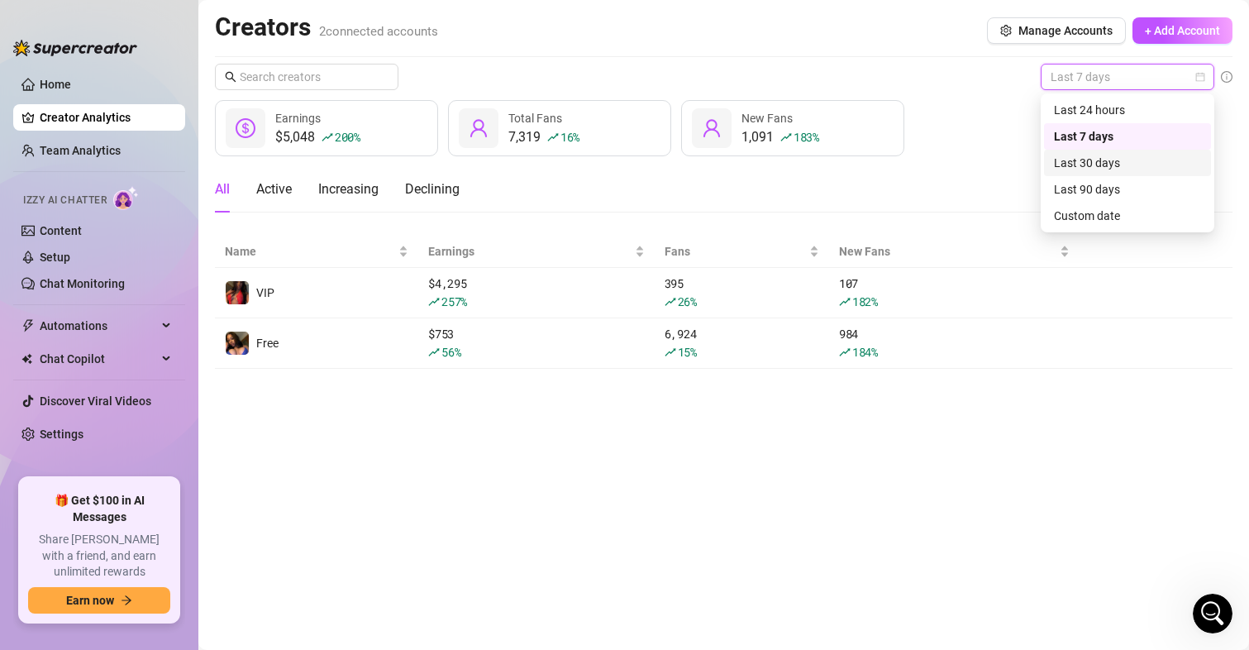
click at [1099, 156] on div "Last 30 days" at bounding box center [1127, 163] width 147 height 18
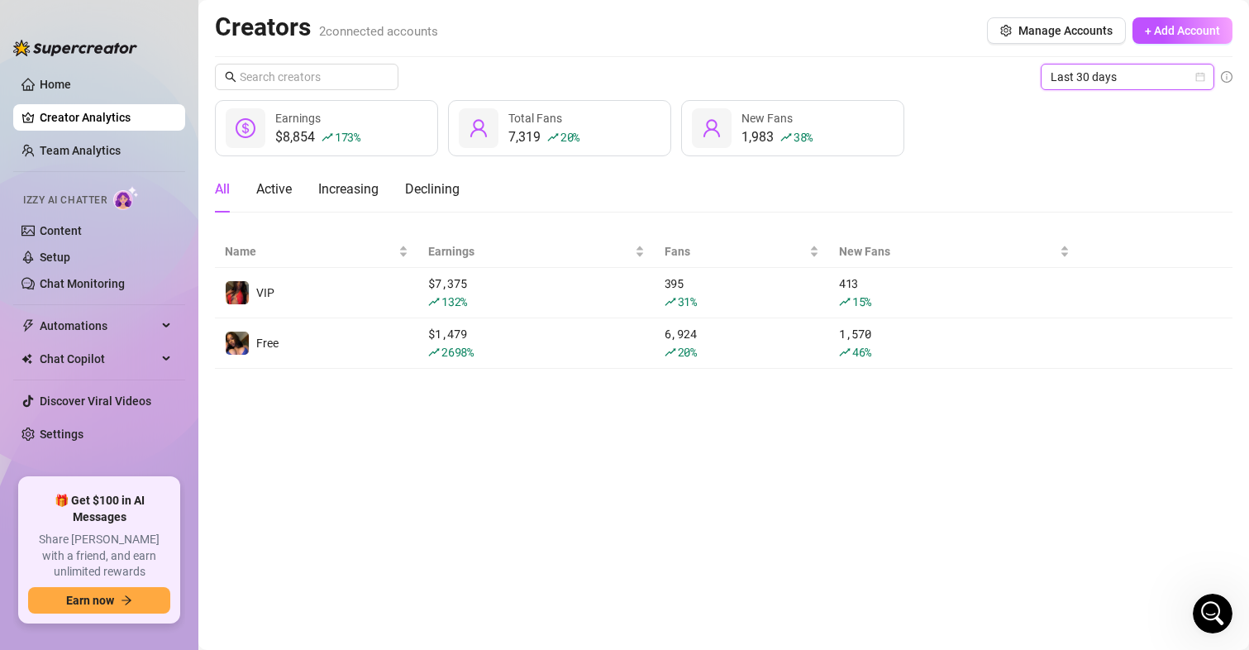
click at [1117, 74] on span "Last 30 days" at bounding box center [1127, 76] width 154 height 25
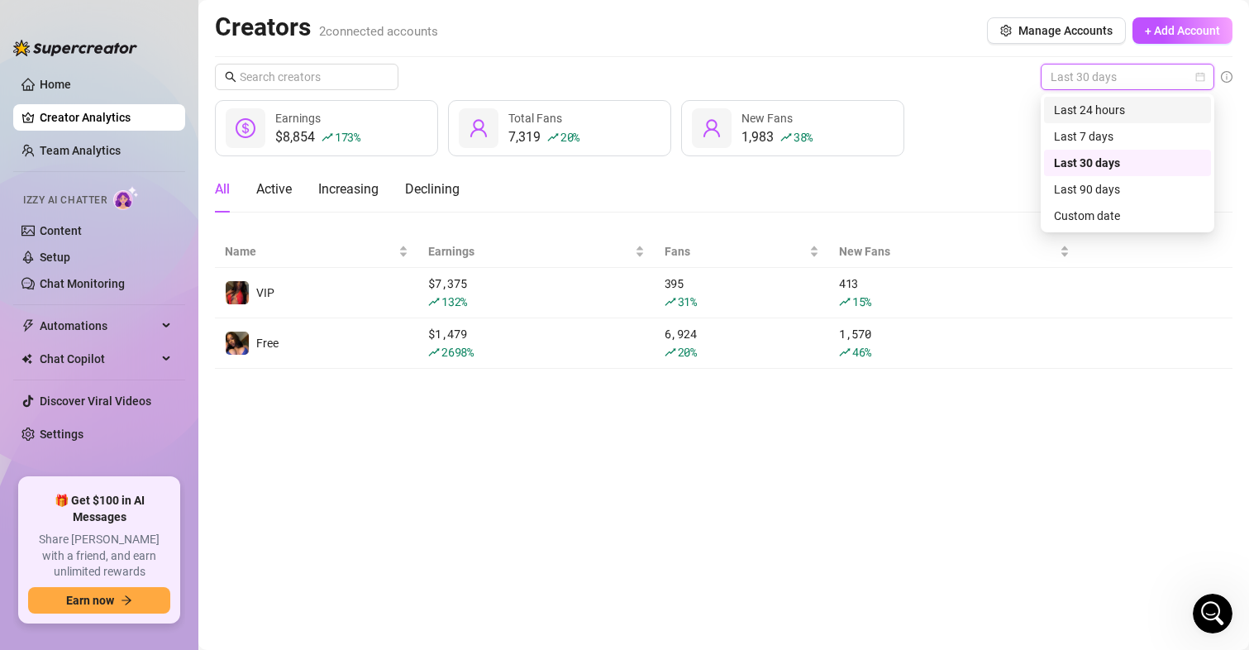
click at [1119, 116] on div "Last 24 hours" at bounding box center [1127, 110] width 147 height 18
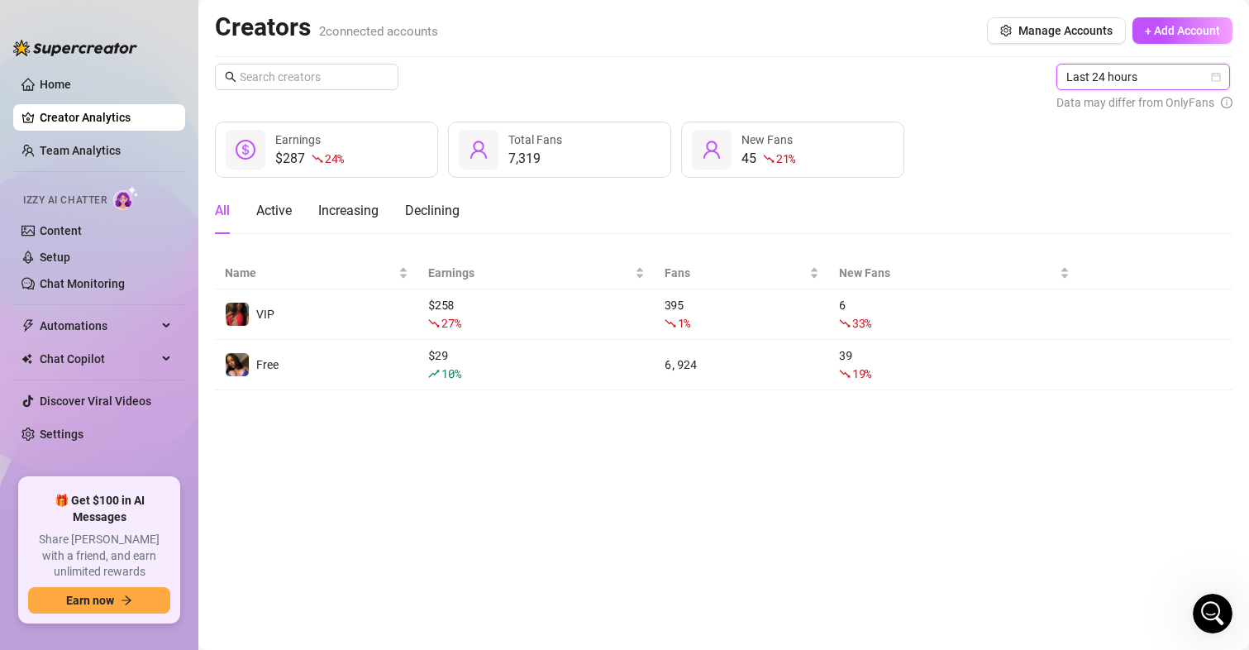
click at [1107, 83] on span "Last 24 hours" at bounding box center [1143, 76] width 154 height 25
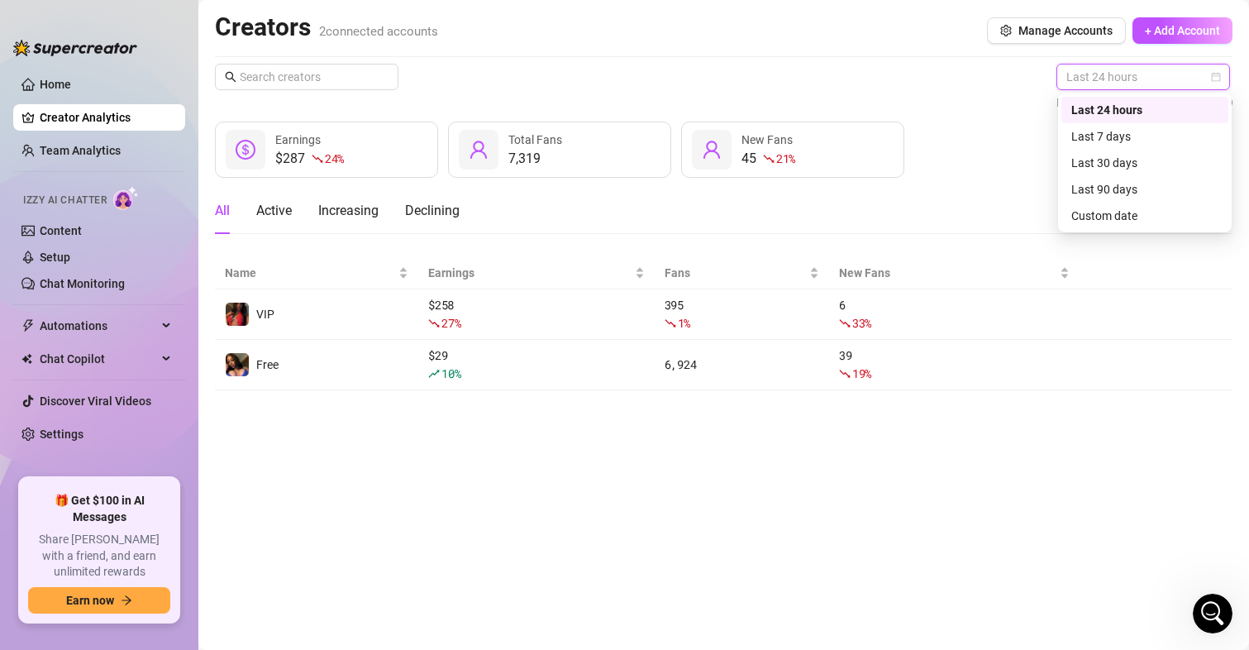
click at [961, 178] on div "Last 24 hours Data may differ from OnlyFans $287 24 % Earnings 7,319 Total Fans…" at bounding box center [723, 227] width 1017 height 326
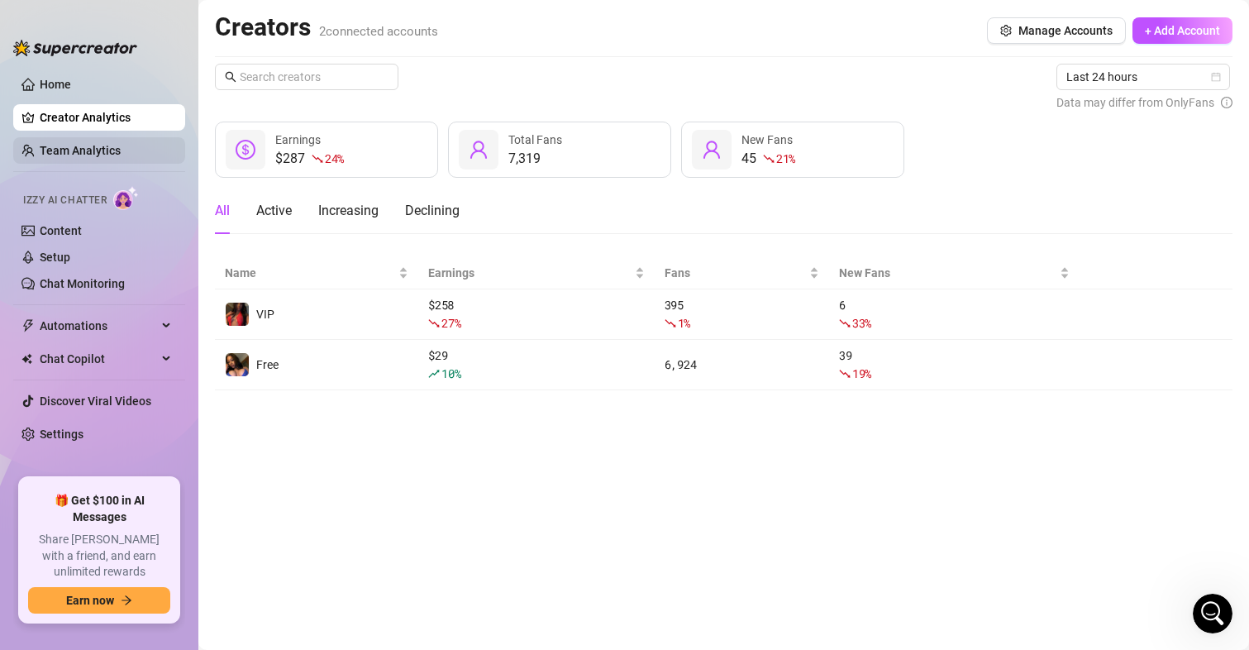
click at [102, 145] on link "Team Analytics" at bounding box center [80, 150] width 81 height 13
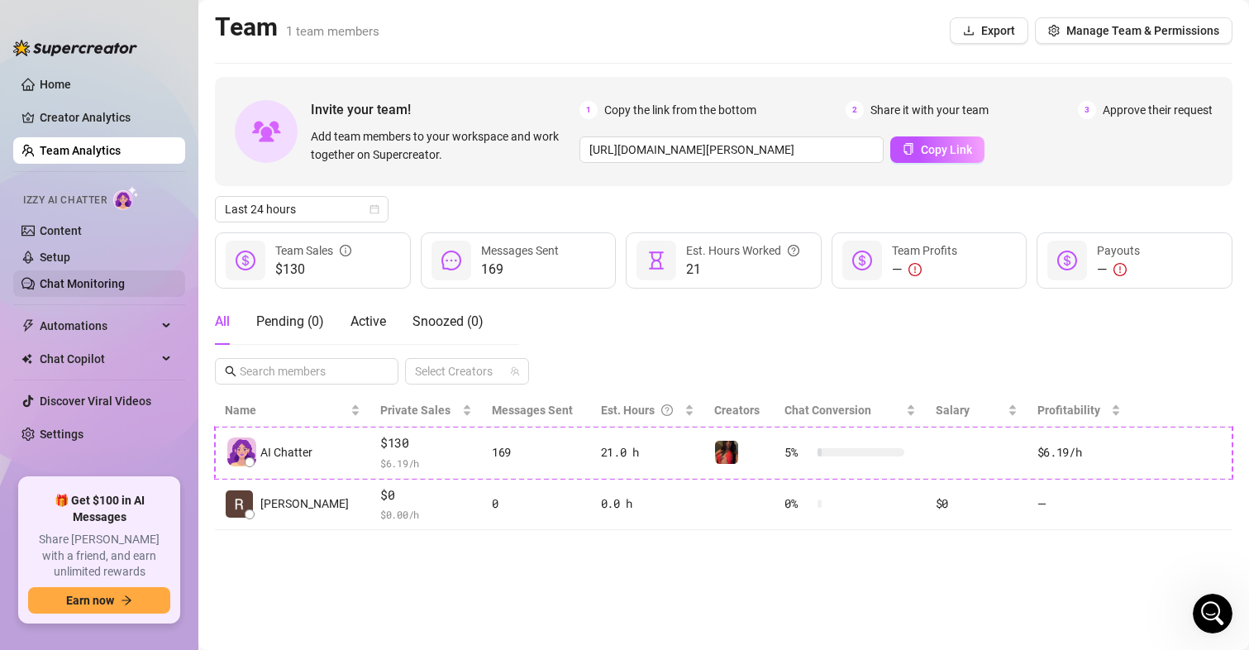
click at [104, 280] on link "Chat Monitoring" at bounding box center [82, 283] width 85 height 13
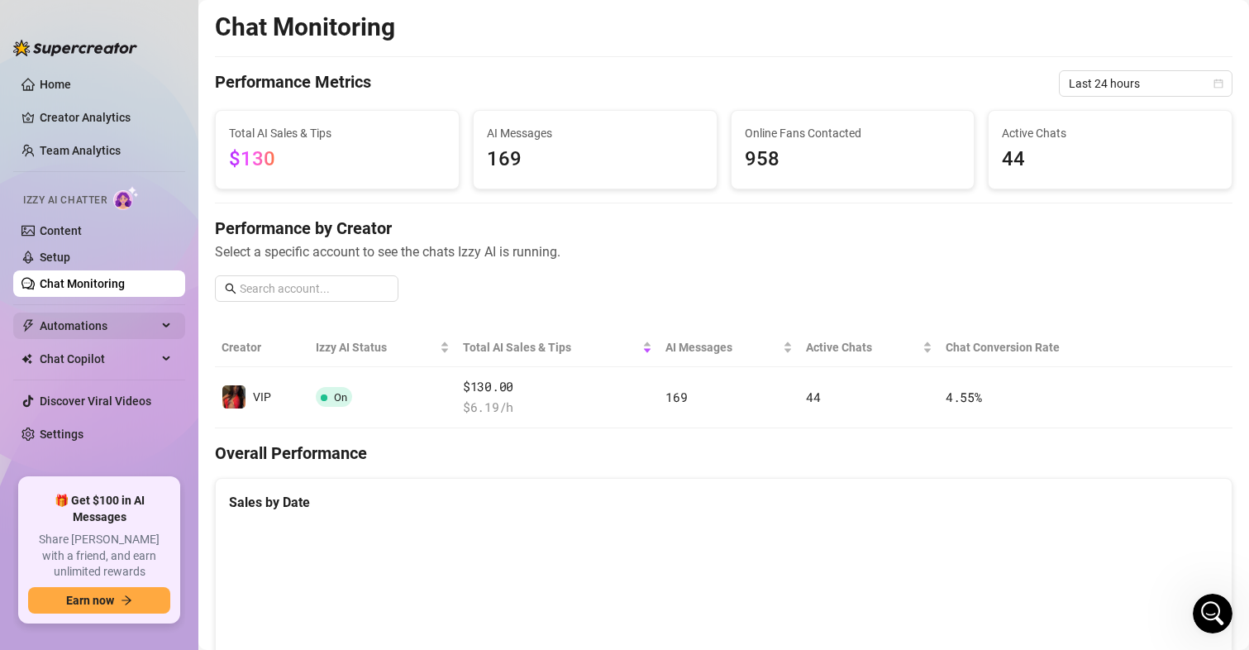
click at [112, 324] on span "Automations" at bounding box center [98, 325] width 117 height 26
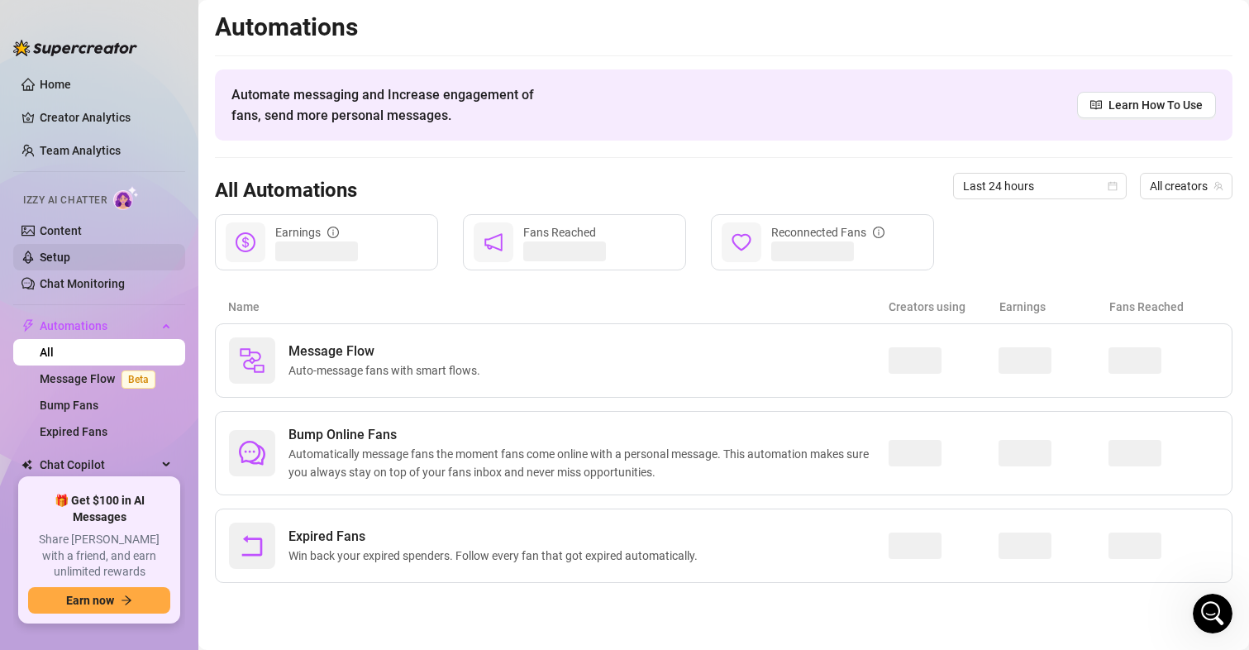
click at [65, 264] on link "Setup" at bounding box center [55, 256] width 31 height 13
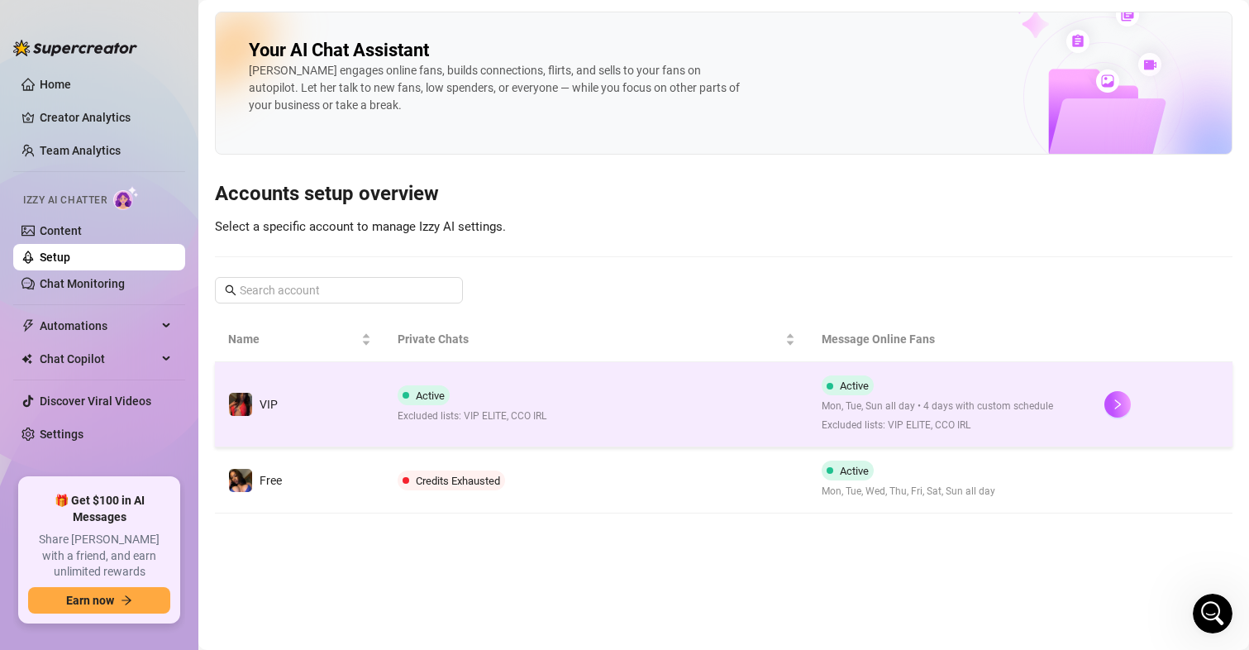
click at [598, 391] on td "Active Excluded lists: VIP ELITE, CCO IRL" at bounding box center [596, 404] width 424 height 85
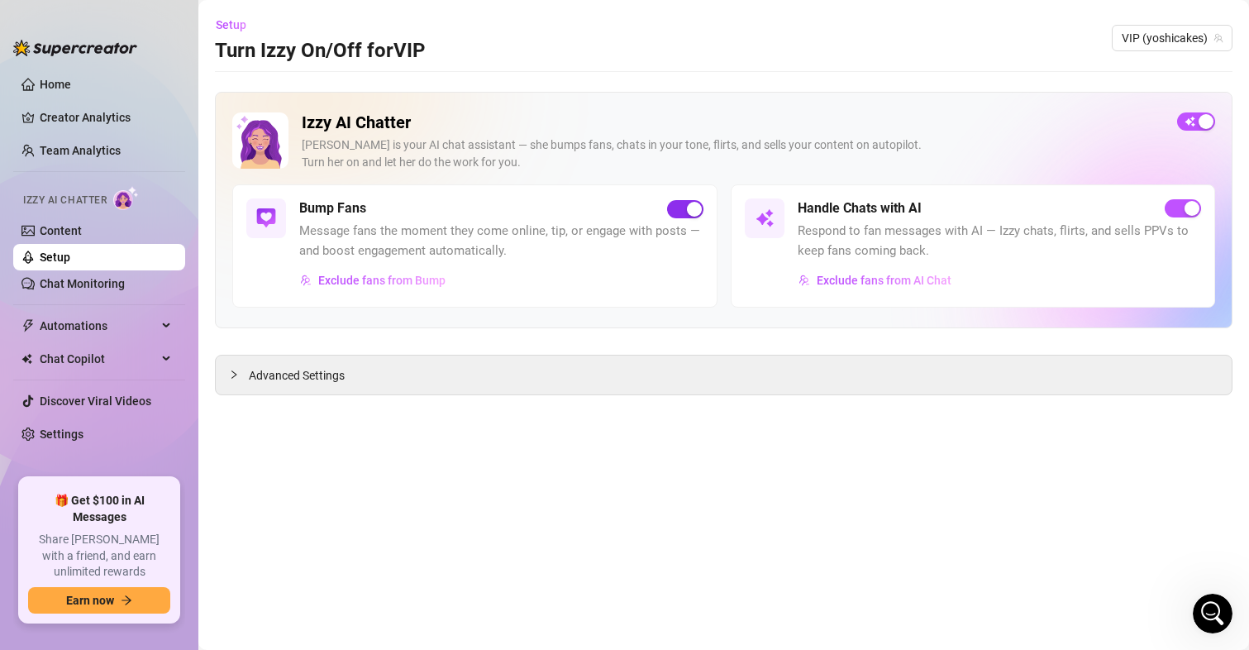
click at [687, 215] on div "button" at bounding box center [694, 209] width 15 height 15
click at [1193, 206] on div "button" at bounding box center [1191, 208] width 15 height 15
